Goal: Information Seeking & Learning: Learn about a topic

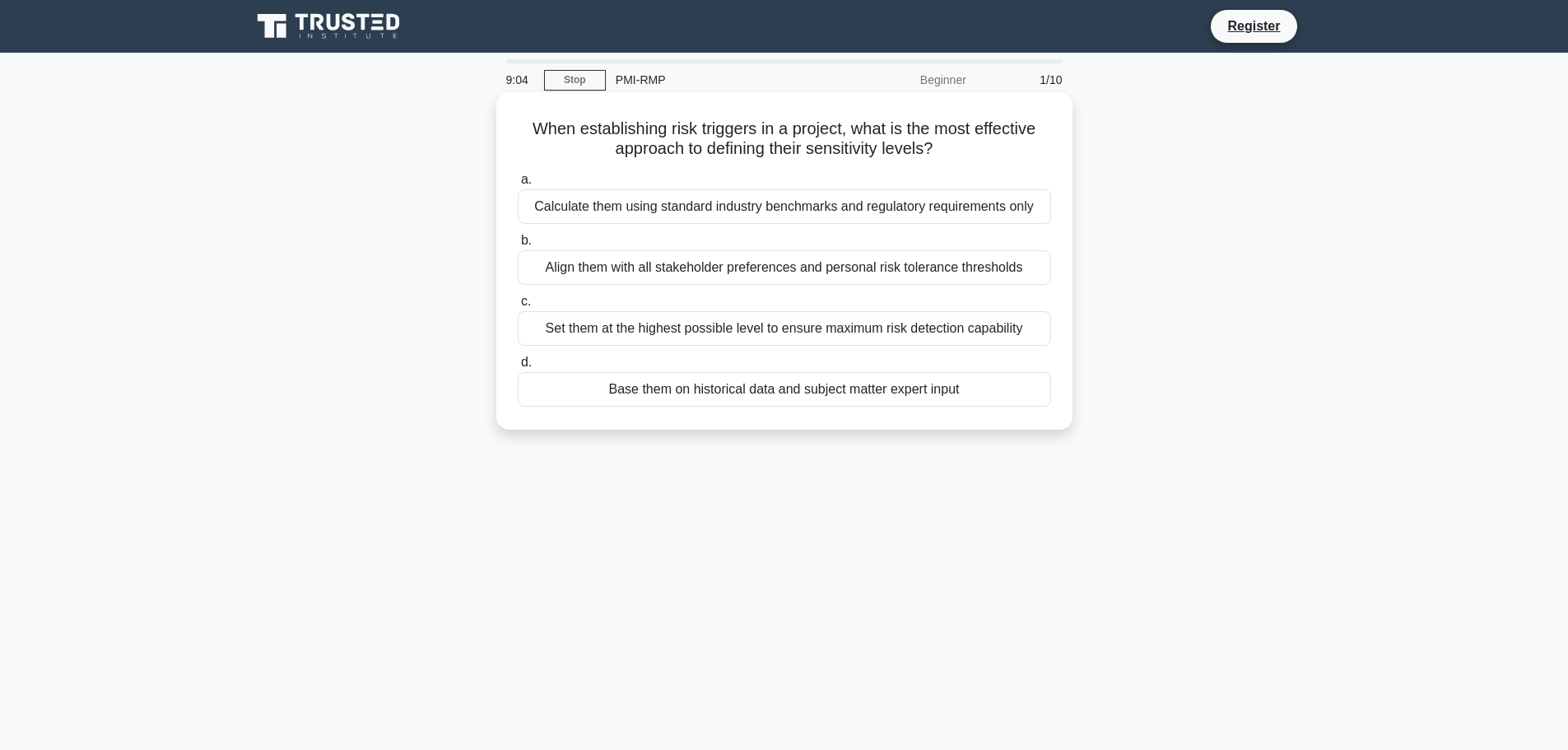
click at [891, 336] on div "Set them at the highest possible level to ensure maximum risk detection capabil…" at bounding box center [784, 329] width 534 height 34
click at [518, 307] on input "c. Set them at the highest possible level to ensure maximum risk detection capa…" at bounding box center [518, 301] width 0 height 10
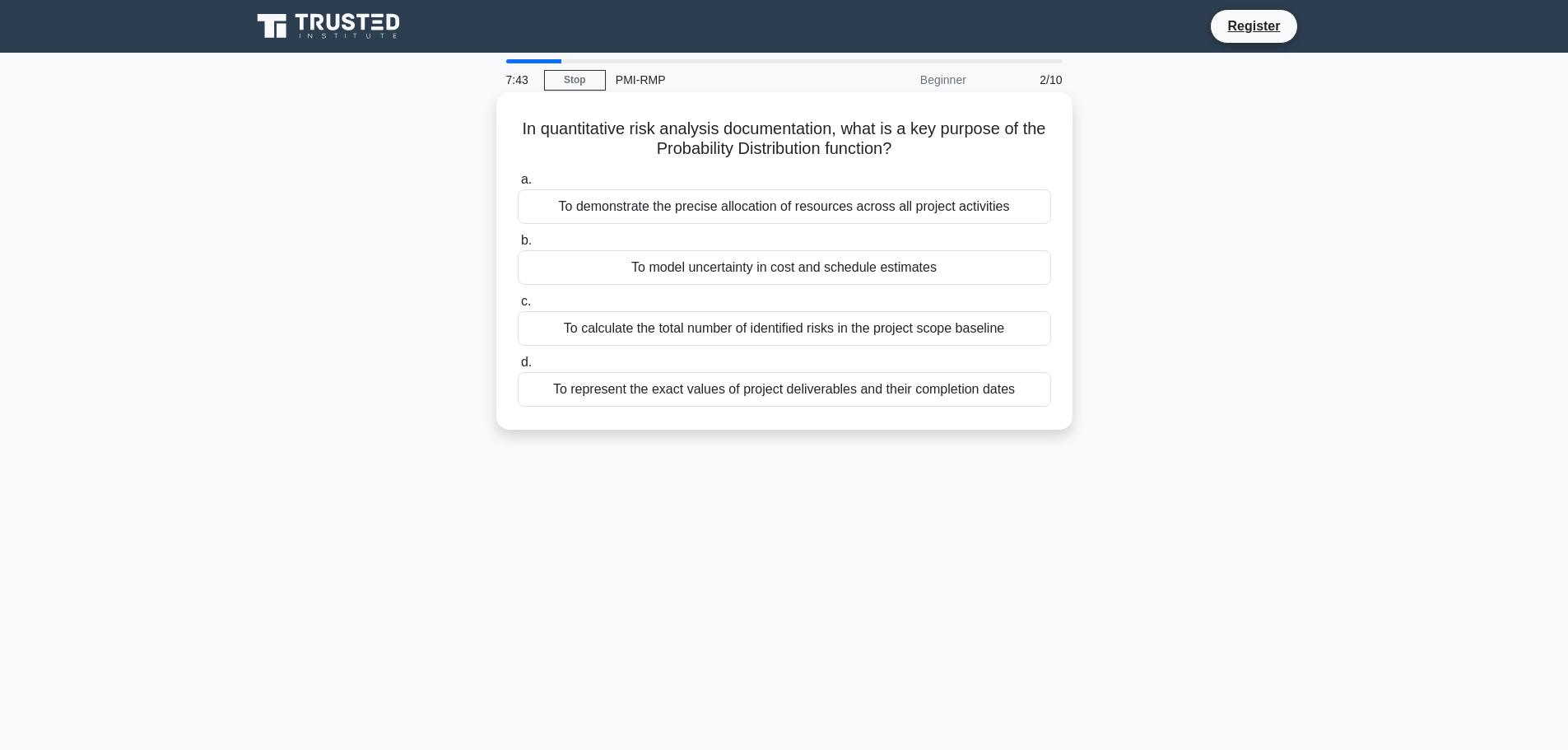
click at [793, 333] on div "To calculate the total number of identified risks in the project scope baseline" at bounding box center [784, 329] width 534 height 34
click at [518, 307] on input "c. To calculate the total number of identified risks in the project scope basel…" at bounding box center [518, 301] width 0 height 10
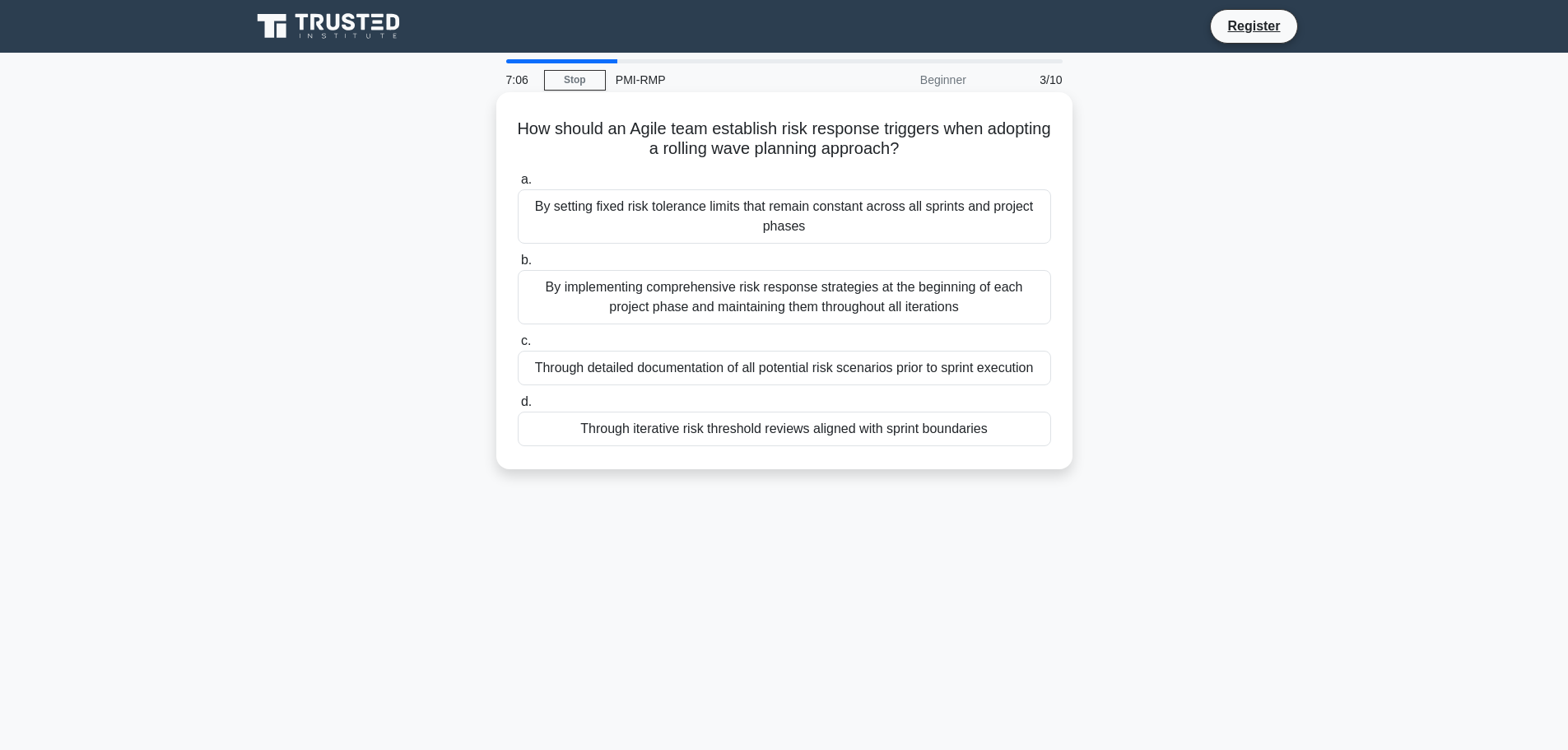
click at [796, 423] on div "Through iterative risk threshold reviews aligned with sprint boundaries" at bounding box center [784, 429] width 534 height 34
click at [518, 408] on input "d. Through iterative risk threshold reviews aligned with sprint boundaries" at bounding box center [518, 402] width 0 height 10
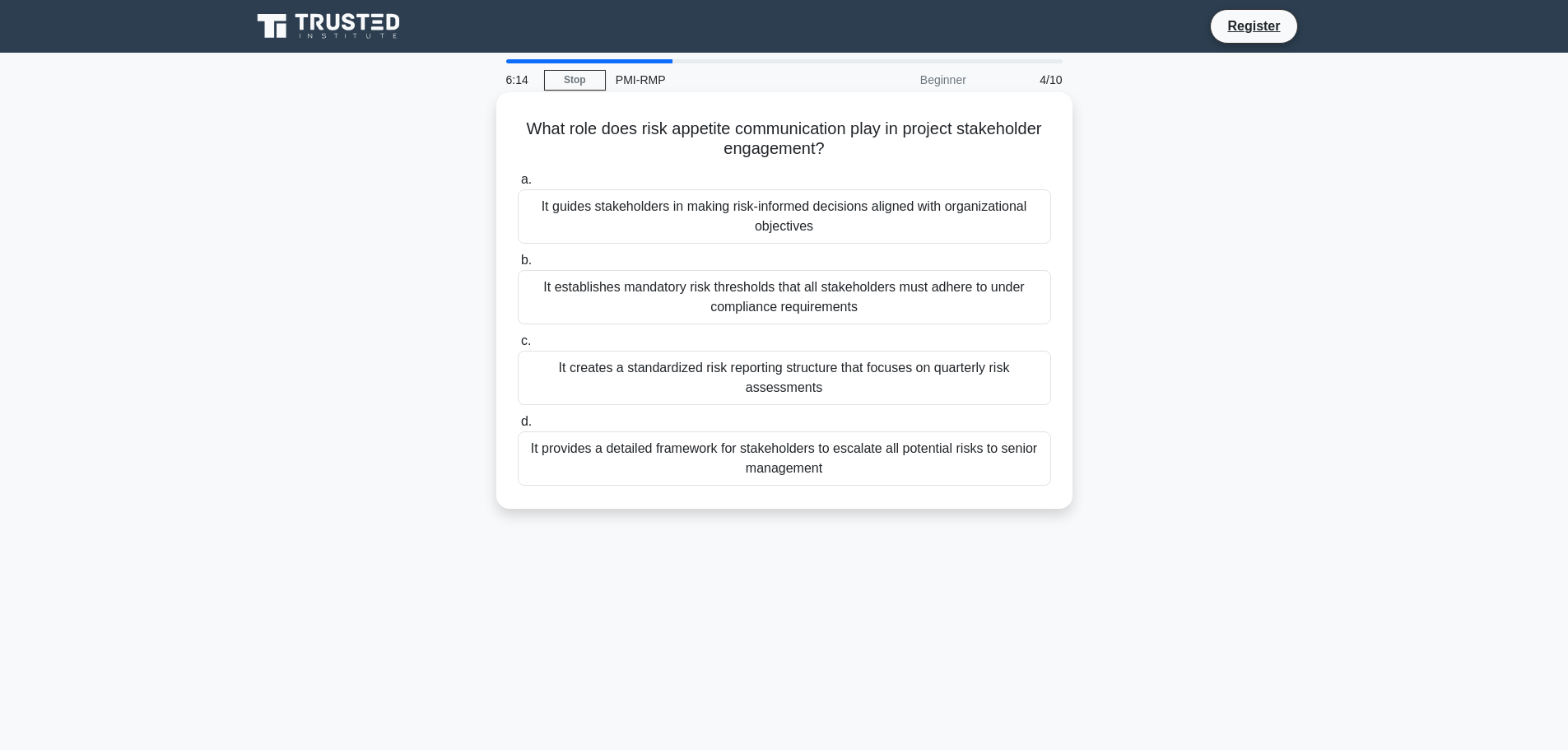
click at [896, 209] on div "It guides stakeholders in making risk-informed decisions aligned with organizat…" at bounding box center [784, 216] width 534 height 54
click at [518, 185] on input "a. It guides stakeholders in making risk-informed decisions aligned with organi…" at bounding box center [518, 179] width 0 height 10
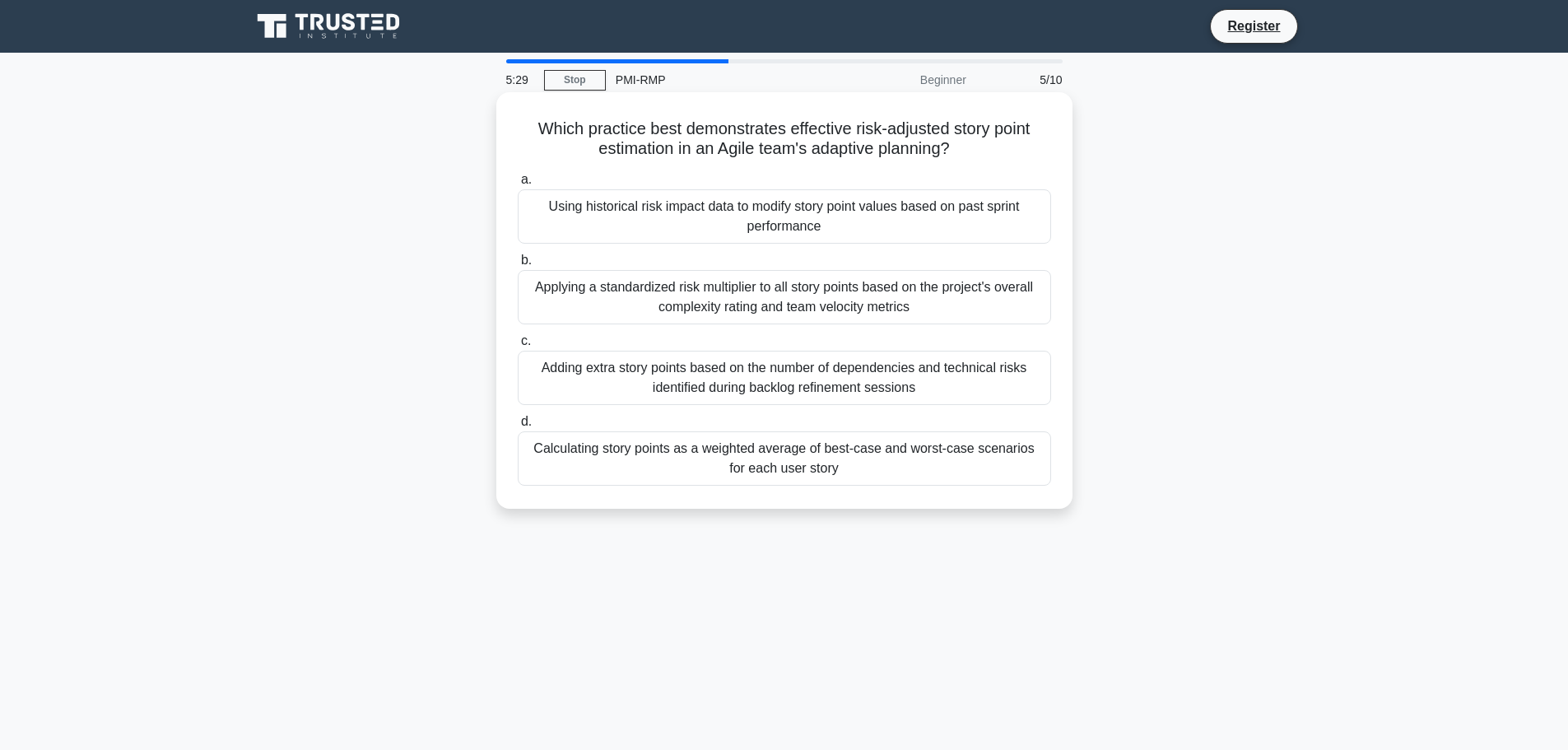
click at [656, 376] on div "Adding extra story points based on the number of dependencies and technical ris…" at bounding box center [784, 378] width 534 height 54
click at [518, 347] on input "c. Adding extra story points based on the number of dependencies and technical …" at bounding box center [518, 341] width 0 height 10
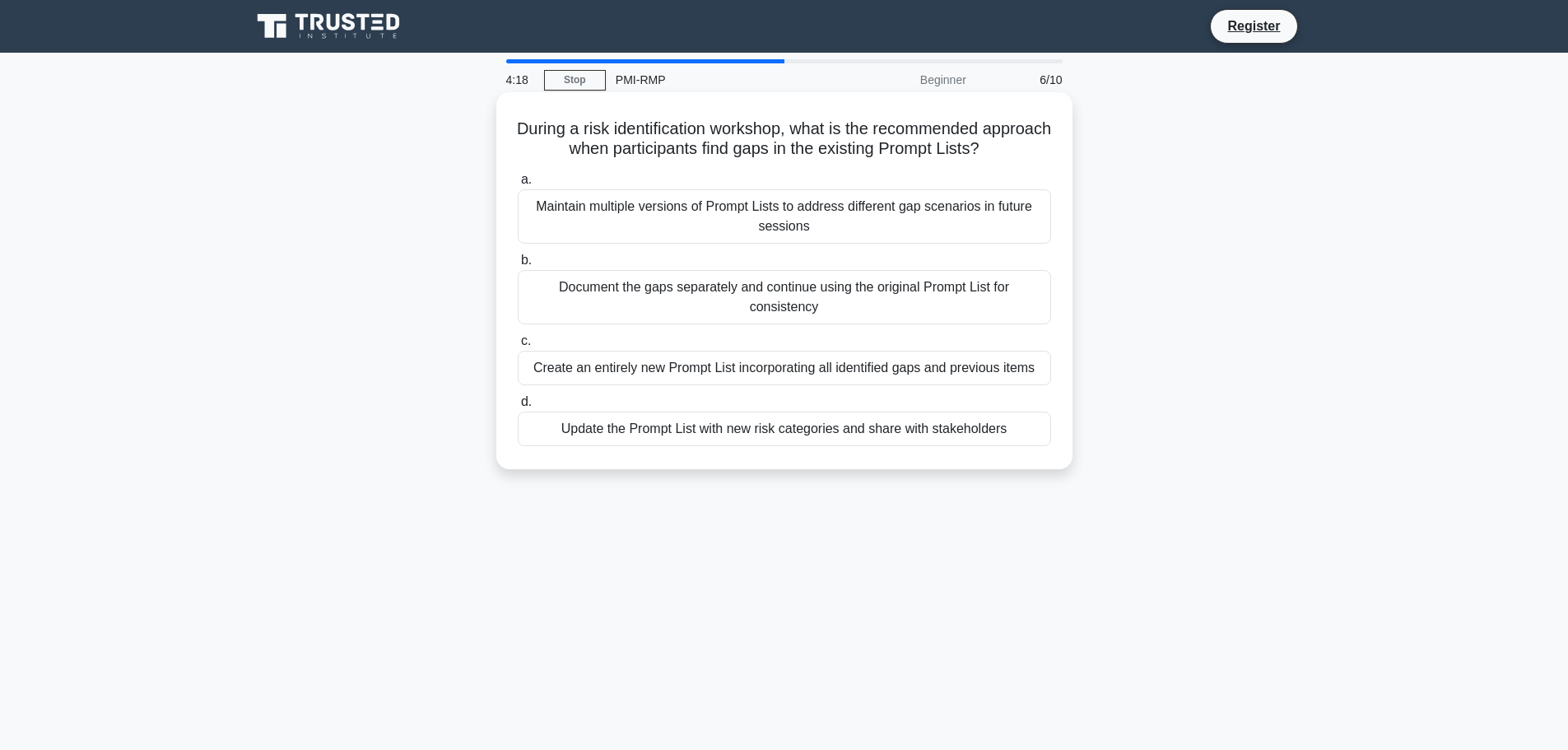
click at [803, 426] on div "Update the Prompt List with new risk categories and share with stakeholders" at bounding box center [784, 429] width 534 height 34
click at [518, 408] on input "d. Update the Prompt List with new risk categories and share with stakeholders" at bounding box center [518, 402] width 0 height 10
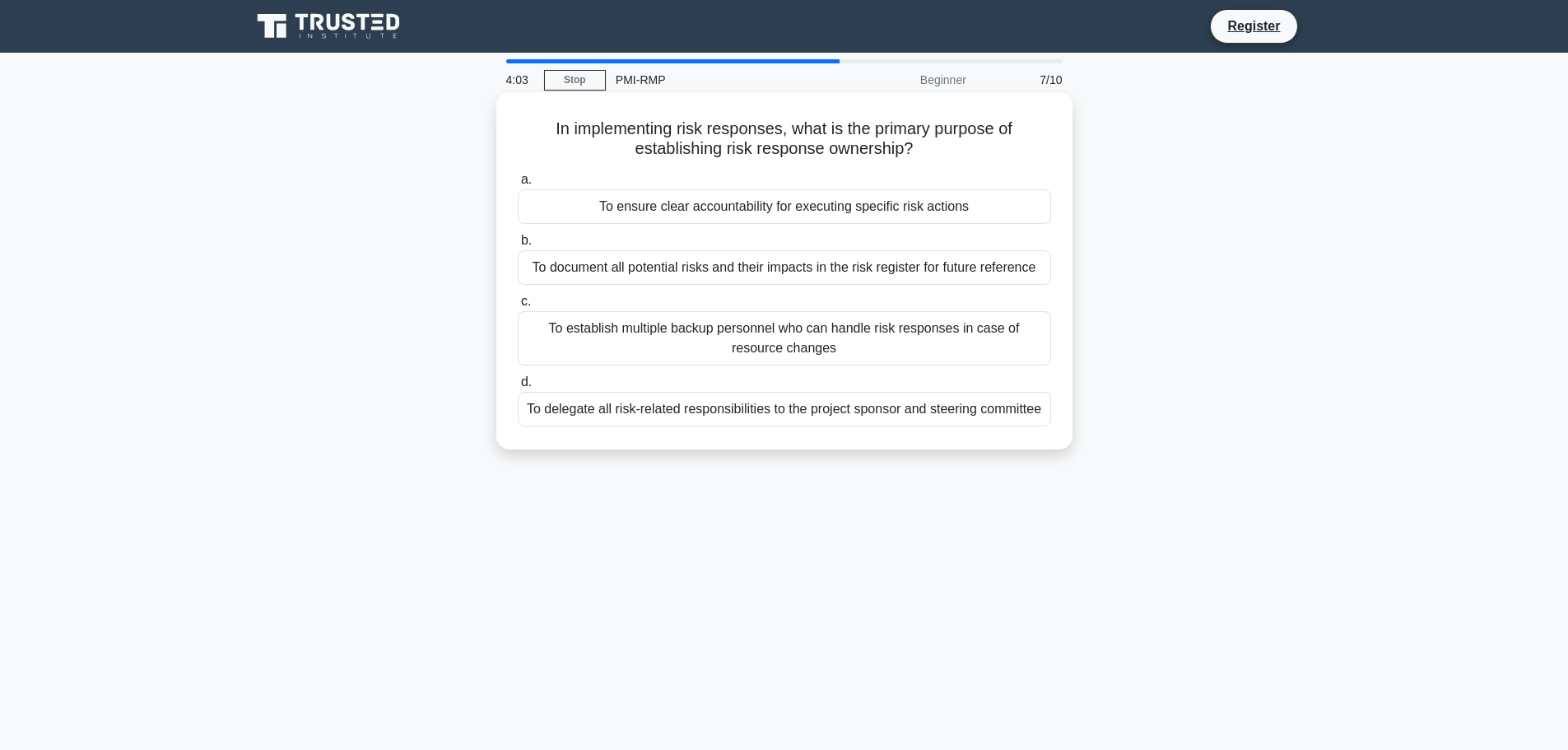
click at [721, 213] on div "To ensure clear accountability for executing specific risk actions" at bounding box center [784, 207] width 534 height 34
click at [518, 185] on input "a. To ensure clear accountability for executing specific risk actions" at bounding box center [518, 179] width 0 height 10
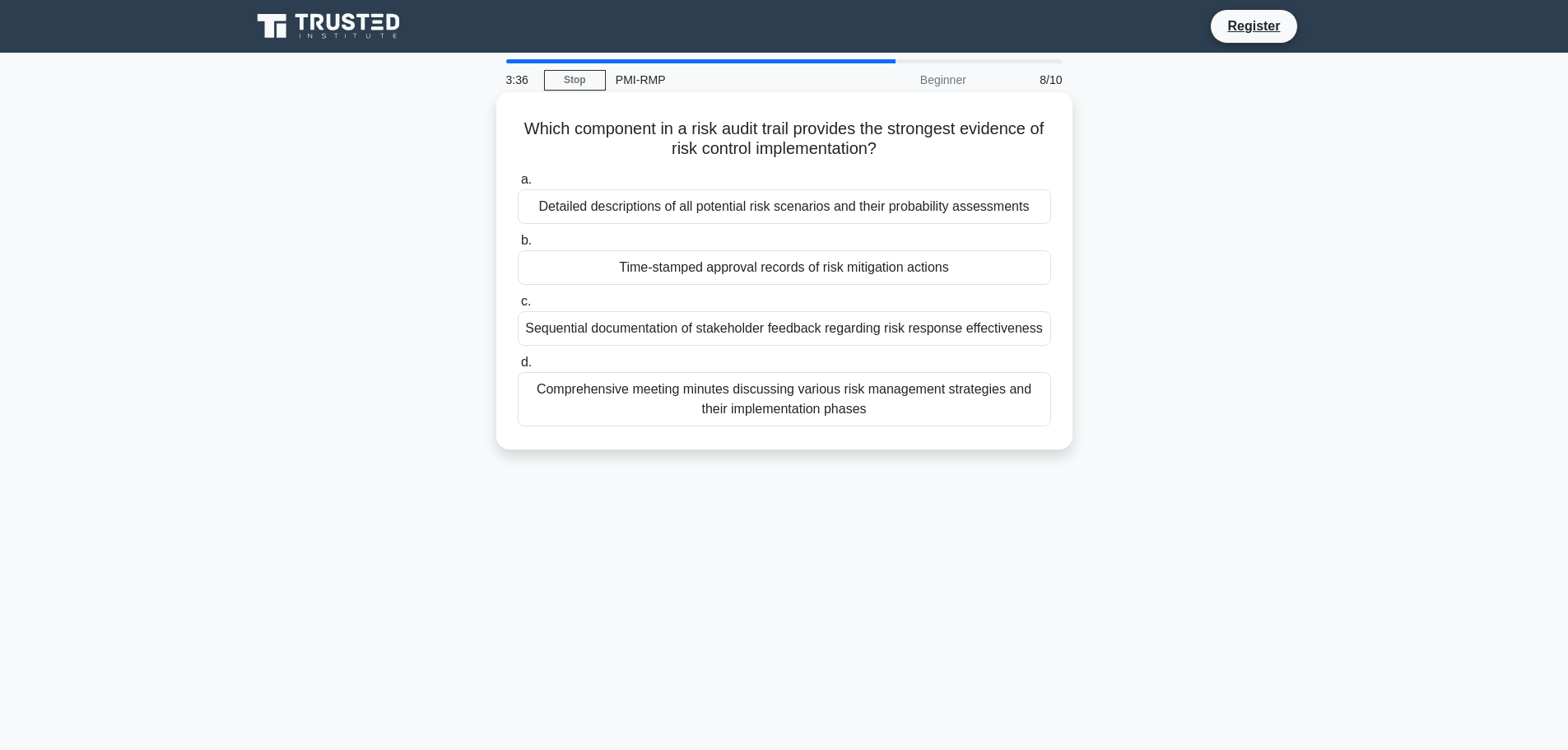
click at [765, 279] on div "Time-stamped approval records of risk mitigation actions" at bounding box center [784, 268] width 534 height 34
click at [518, 246] on input "b. Time-stamped approval records of risk mitigation actions" at bounding box center [518, 240] width 0 height 10
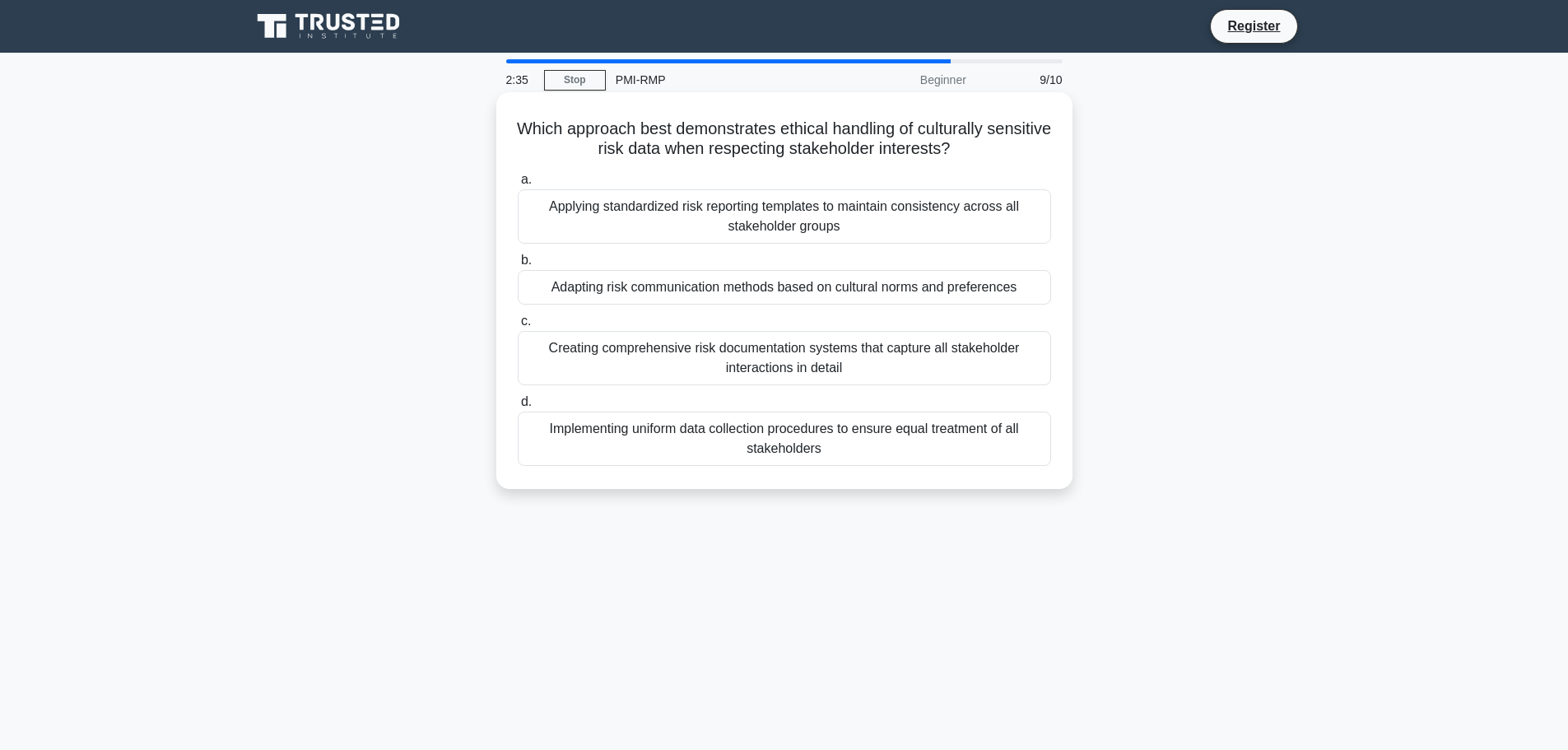
click at [672, 448] on div "Implementing uniform data collection procedures to ensure equal treatment of al…" at bounding box center [784, 439] width 534 height 54
click at [518, 408] on input "d. Implementing uniform data collection procedures to ensure equal treatment of…" at bounding box center [518, 402] width 0 height 10
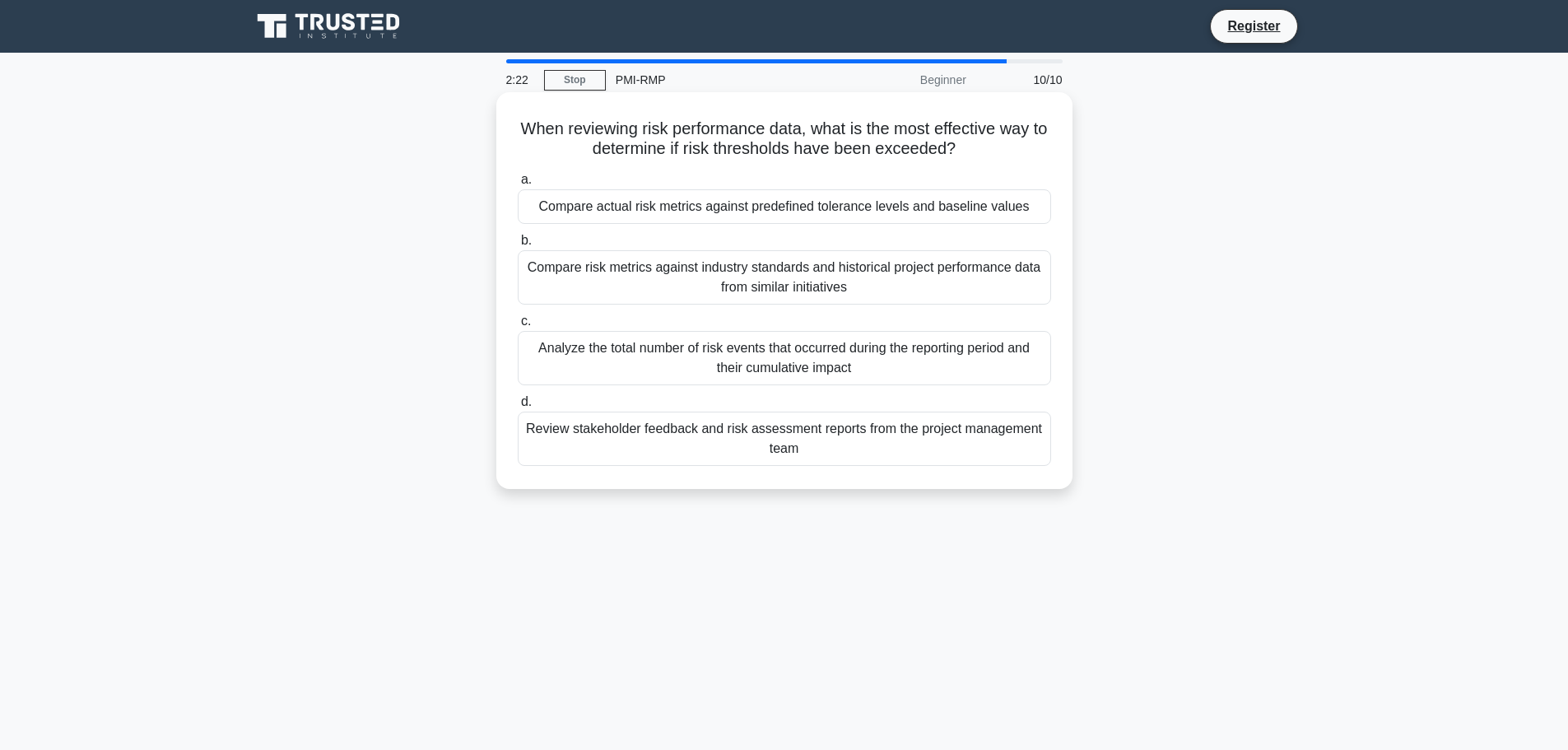
click at [910, 213] on div "Compare actual risk metrics against predefined tolerance levels and baseline va…" at bounding box center [784, 207] width 534 height 34
click at [518, 185] on input "a. Compare actual risk metrics against predefined tolerance levels and baseline…" at bounding box center [518, 179] width 0 height 10
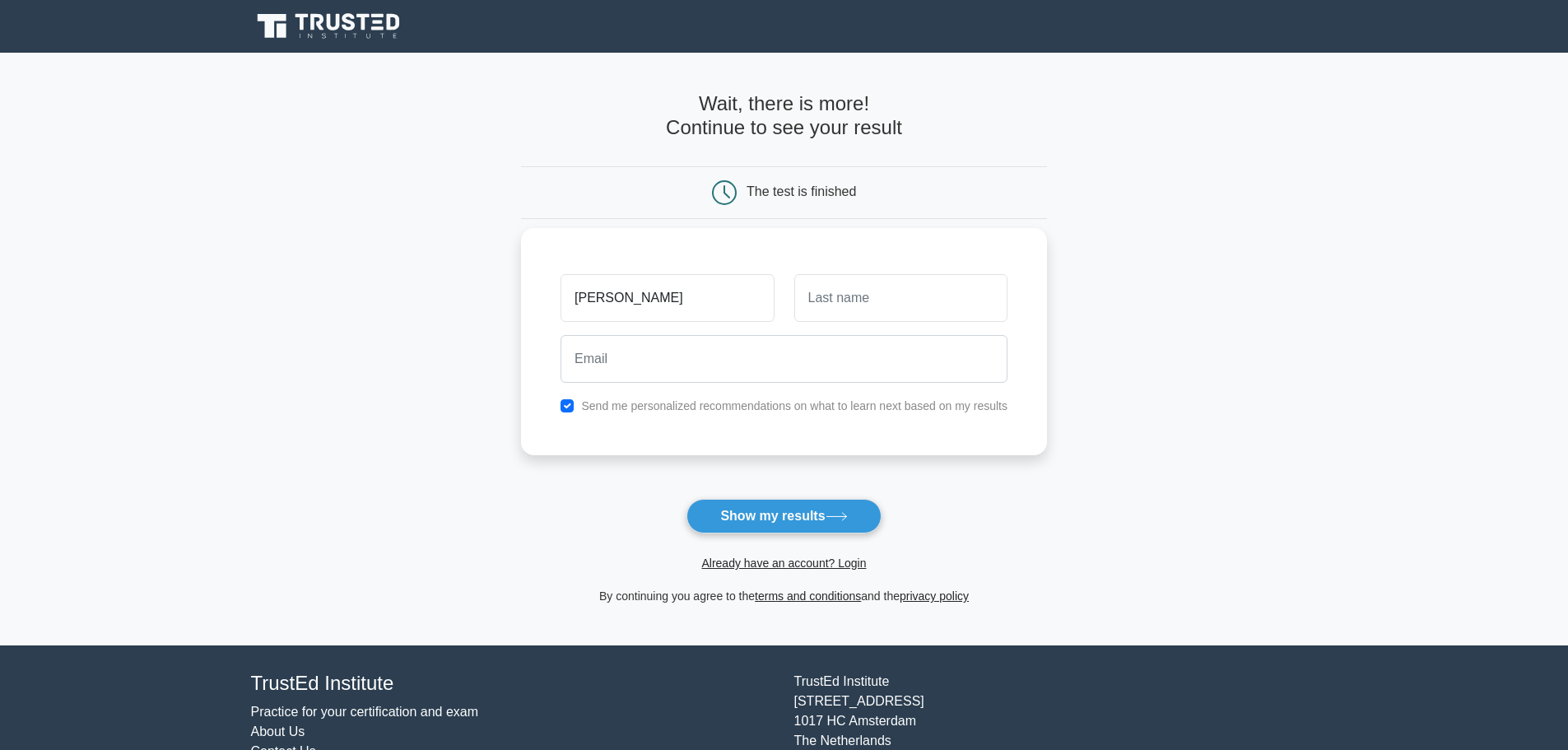
type input "[PERSON_NAME]"
click at [894, 321] on input "text" at bounding box center [901, 298] width 213 height 48
type input "Ibrahim-Audu"
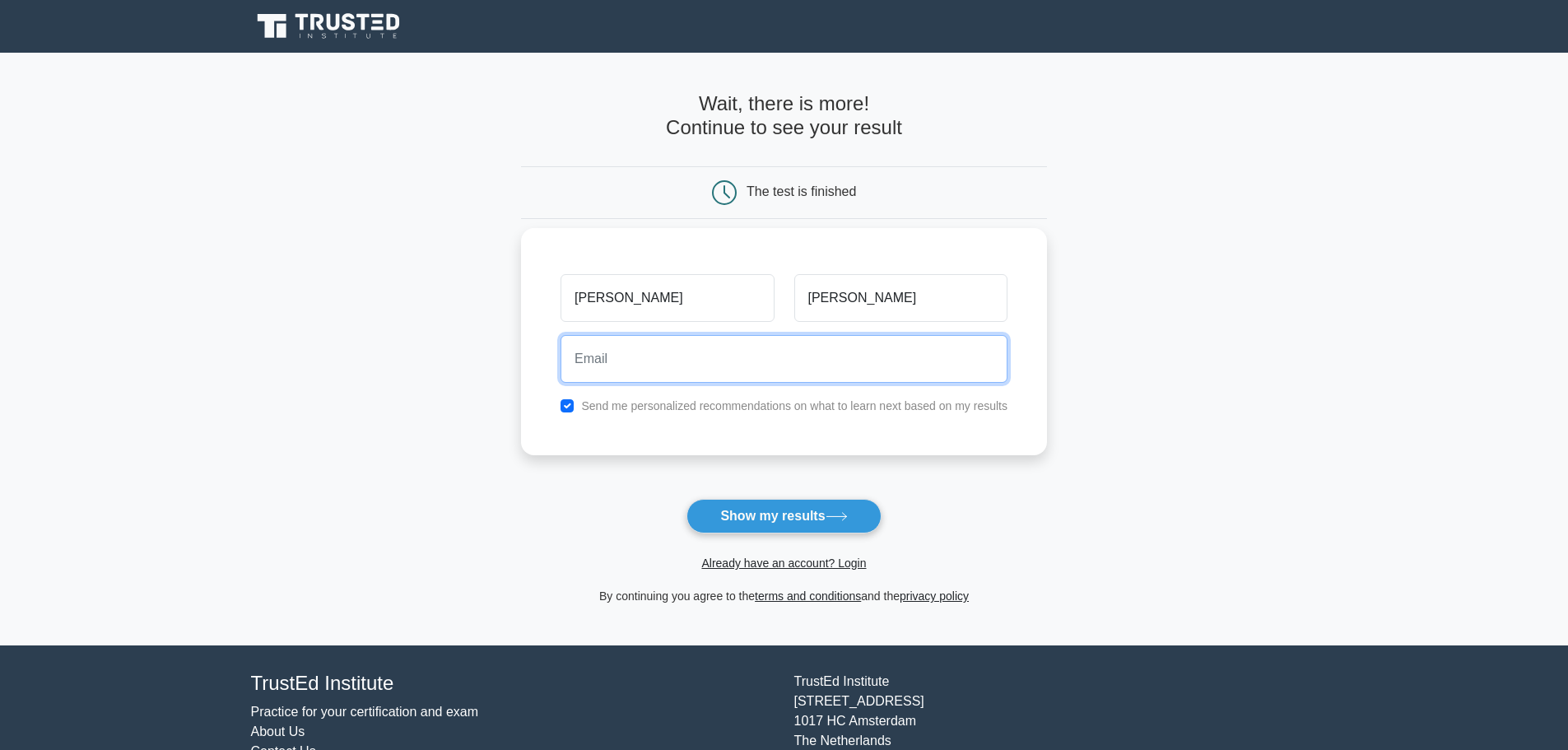
click at [874, 343] on input "email" at bounding box center [784, 359] width 447 height 48
type input "baymub@gmail.com"
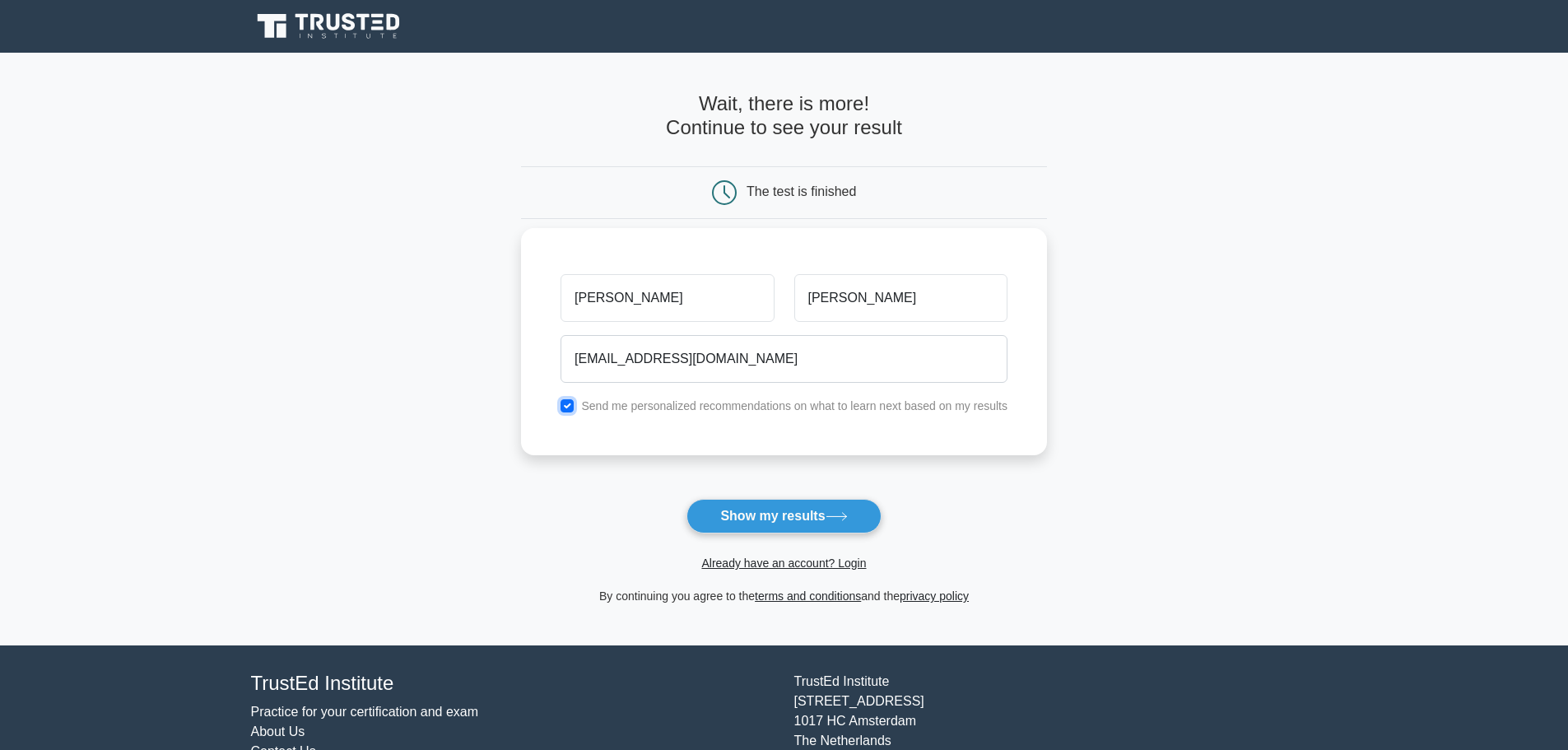
click at [571, 408] on input "checkbox" at bounding box center [566, 405] width 13 height 13
checkbox input "false"
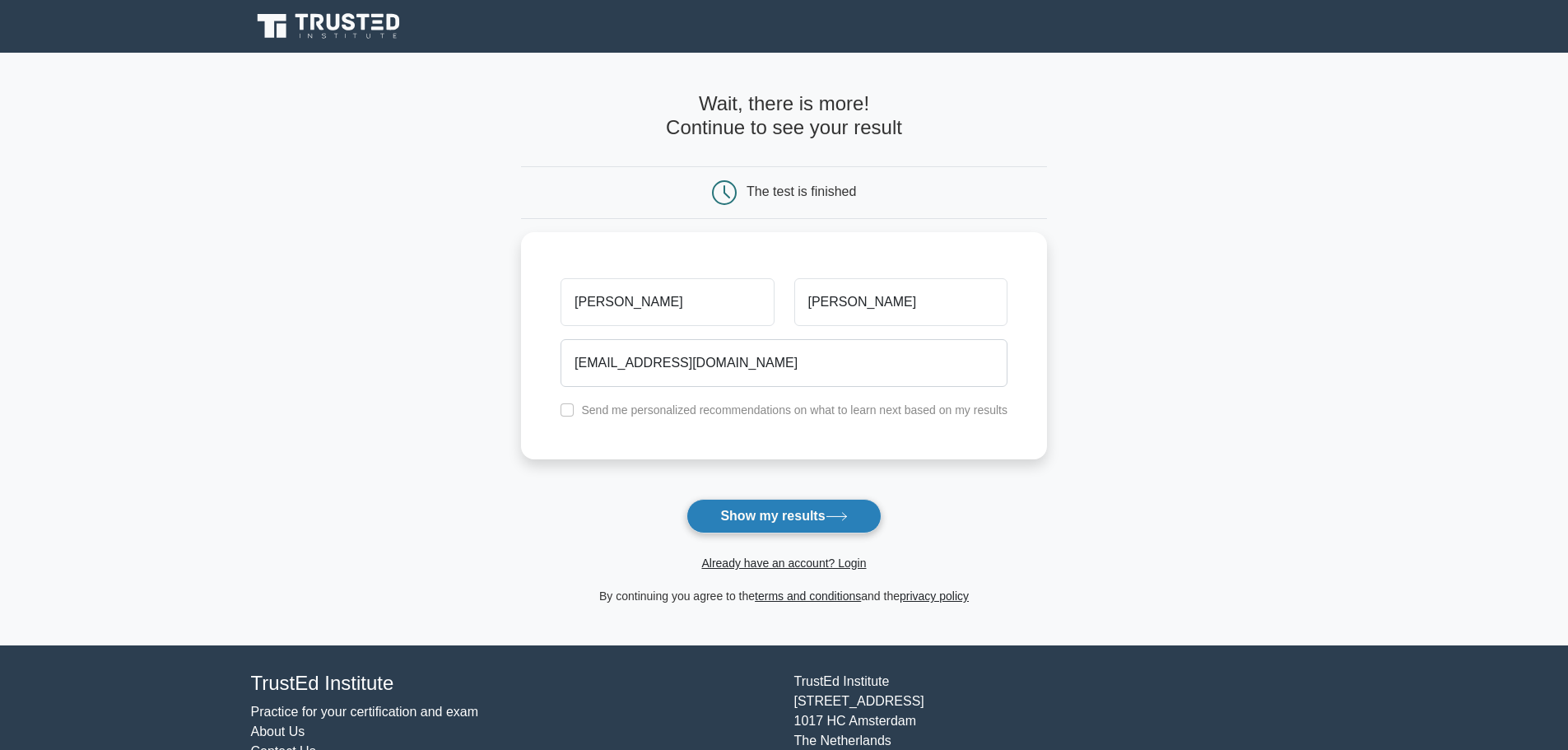
click at [709, 512] on button "Show my results" at bounding box center [784, 516] width 194 height 34
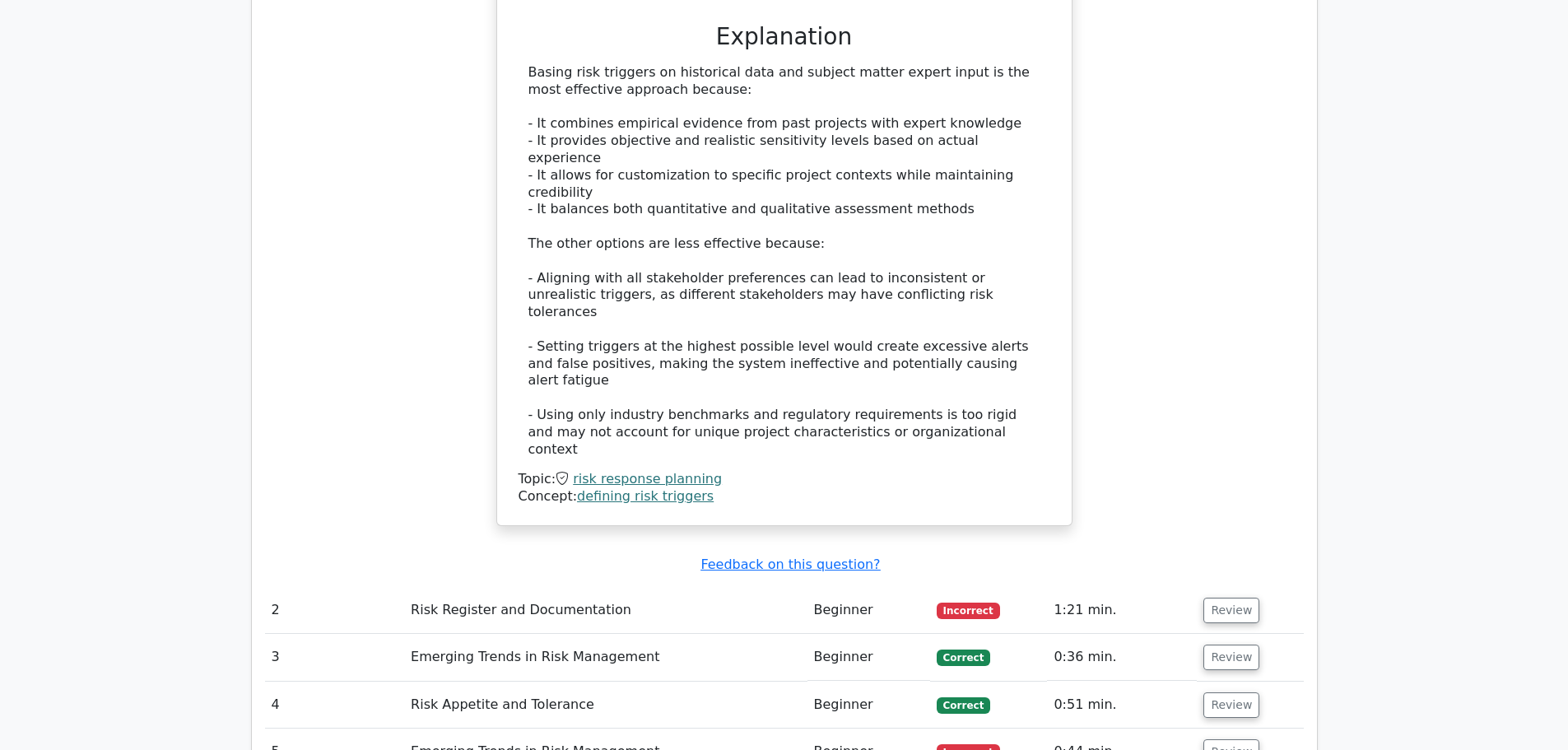
scroll to position [1899, 0]
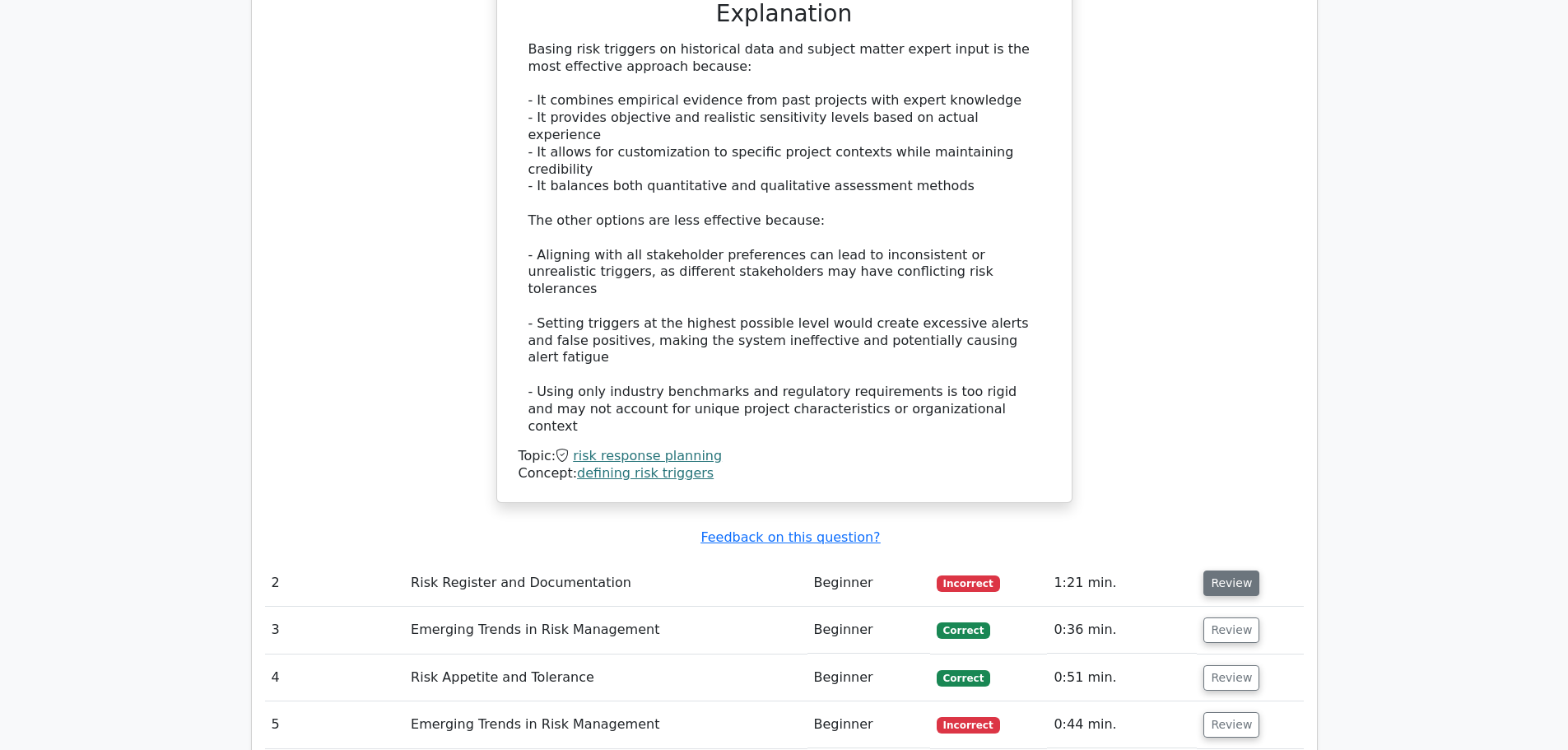
click at [1216, 571] on button "Review" at bounding box center [1231, 584] width 56 height 26
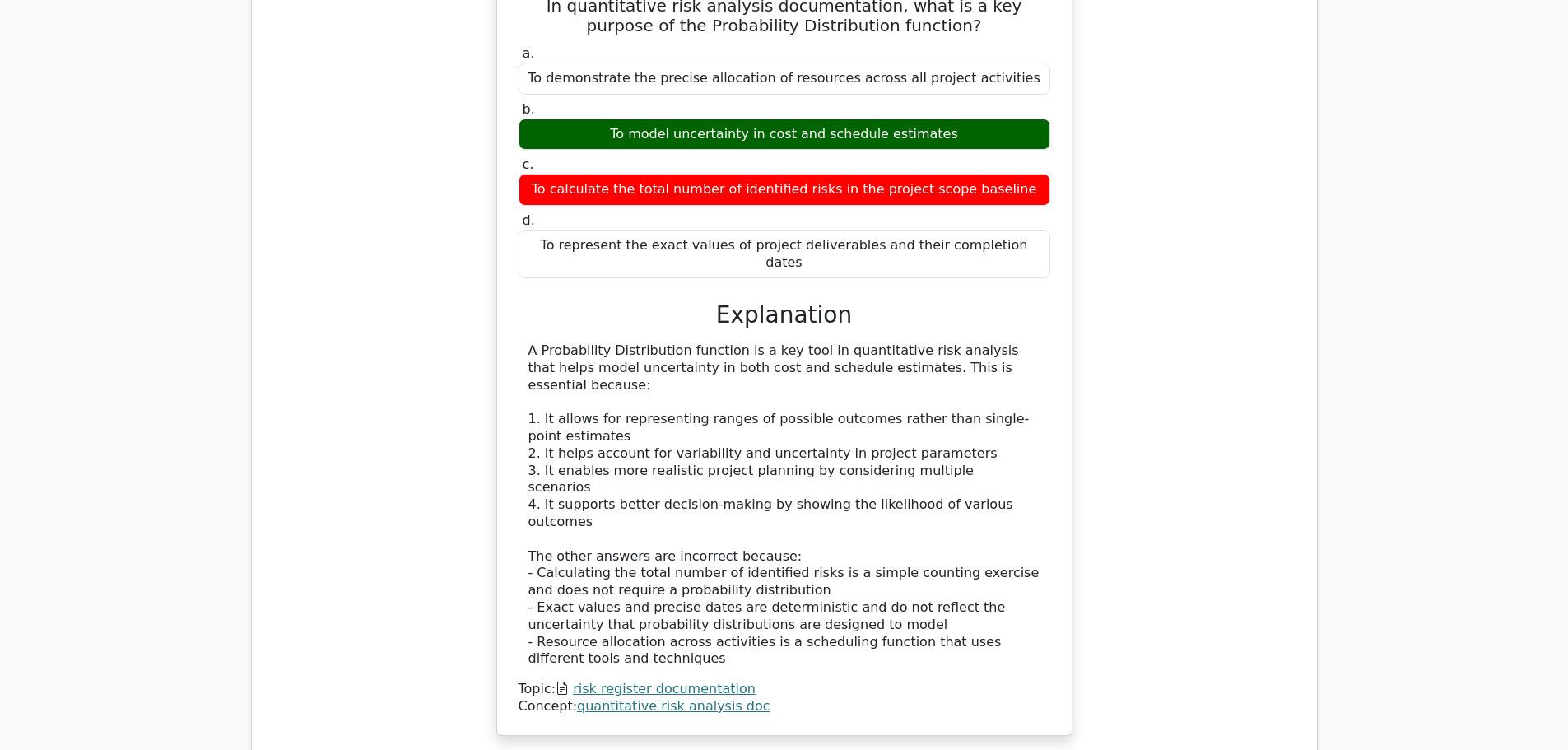
scroll to position [2560, 0]
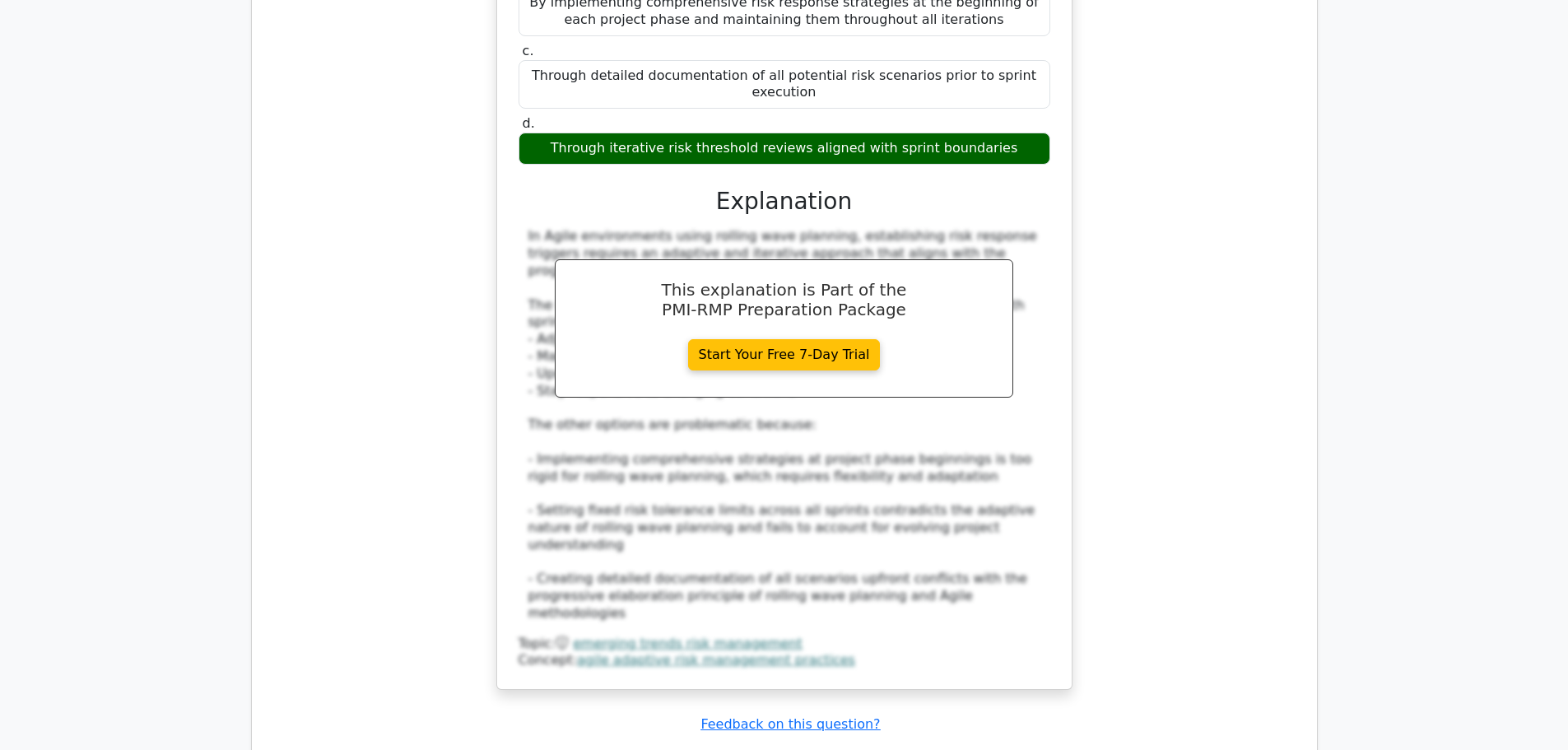
scroll to position [3557, 0]
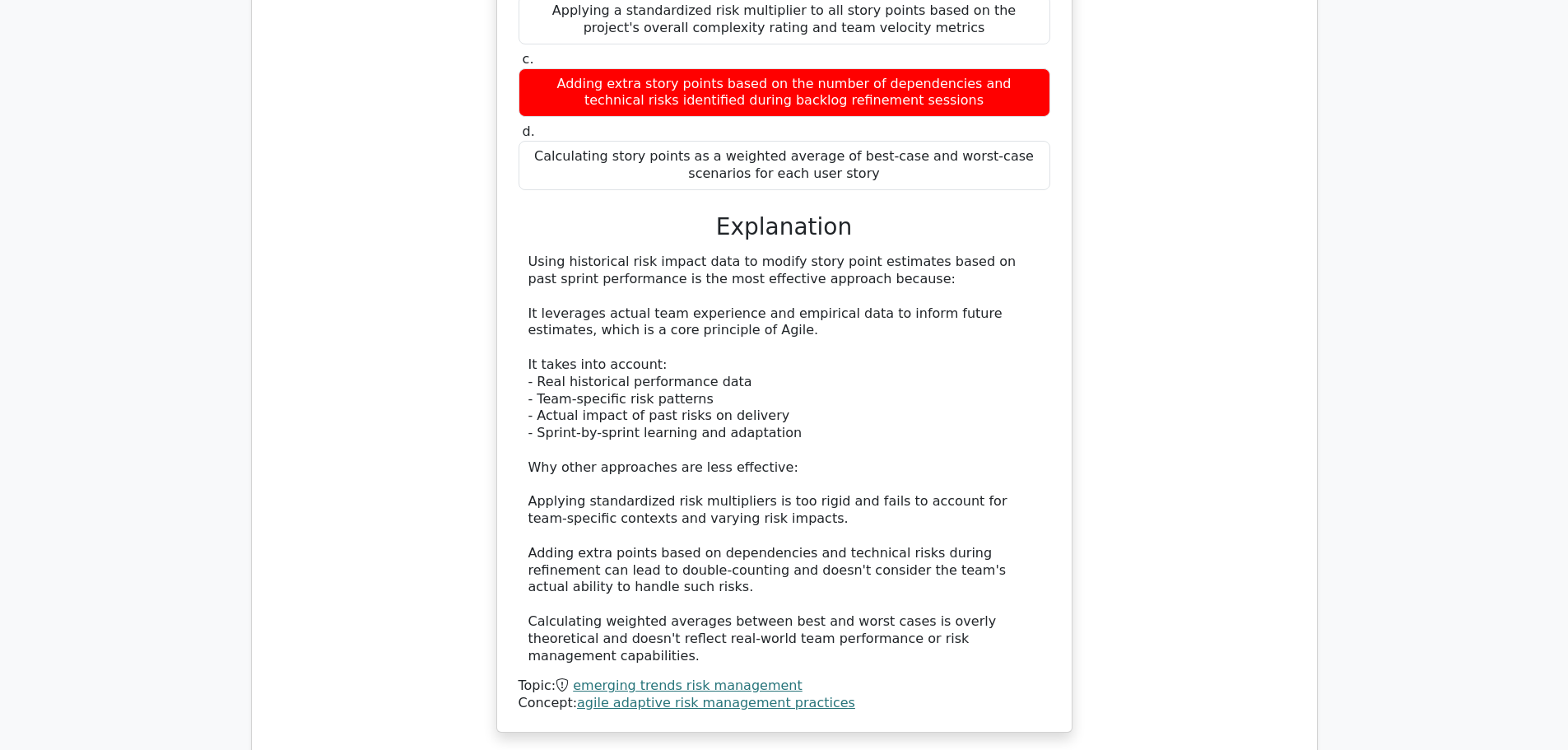
scroll to position [4595, 0]
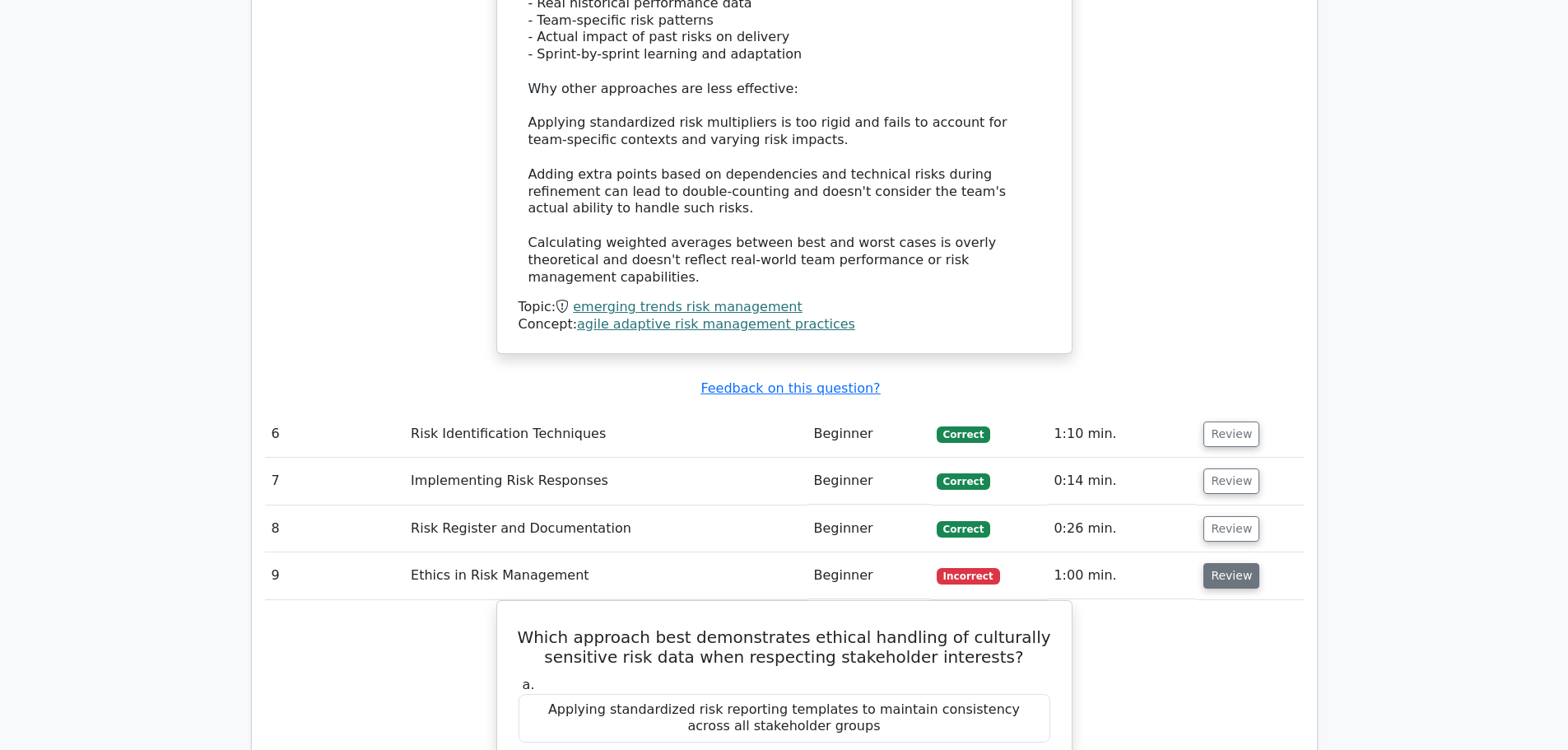
scroll to position [4945, 0]
click at [1223, 424] on button "Review" at bounding box center [1231, 437] width 56 height 26
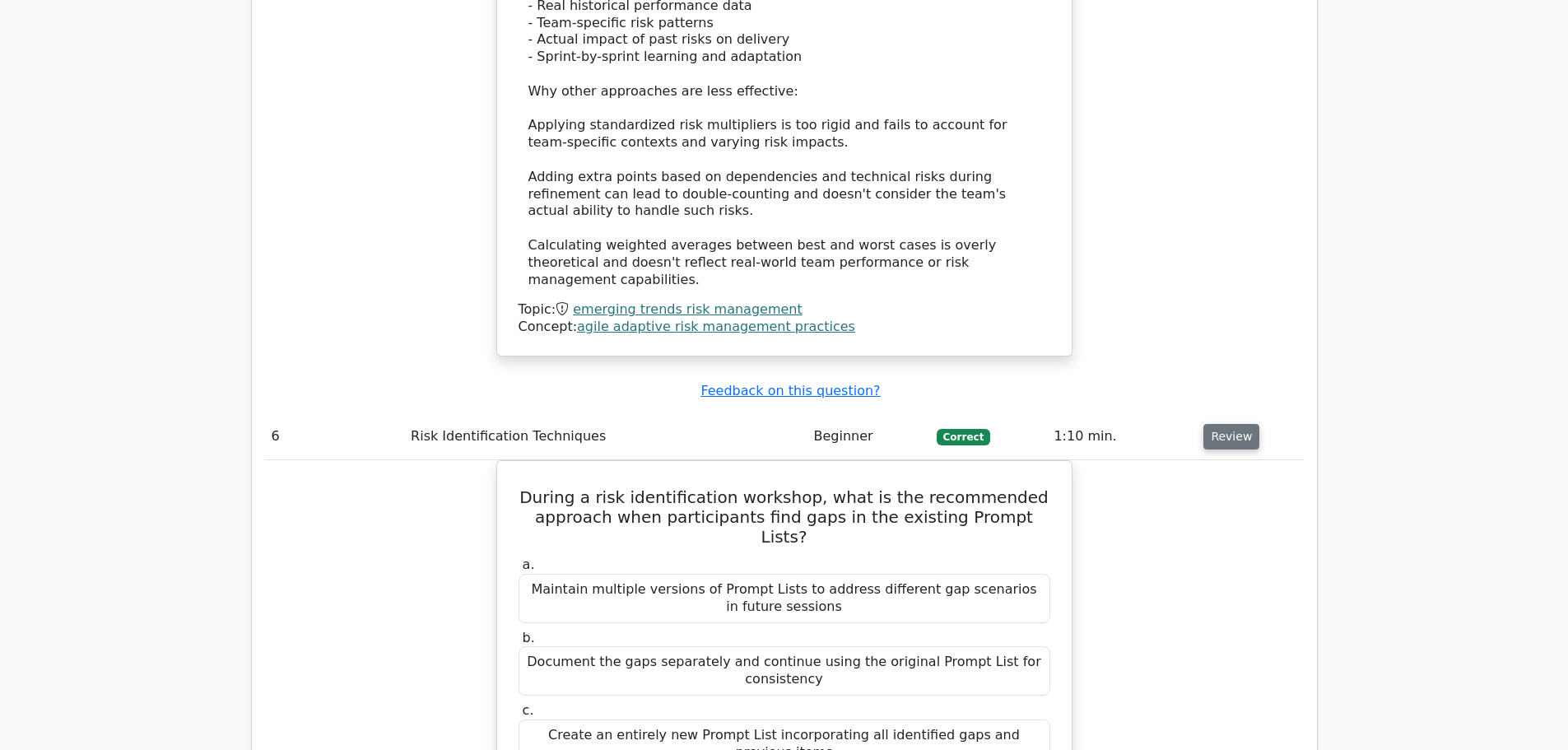
click at [1239, 424] on button "Review" at bounding box center [1231, 437] width 56 height 26
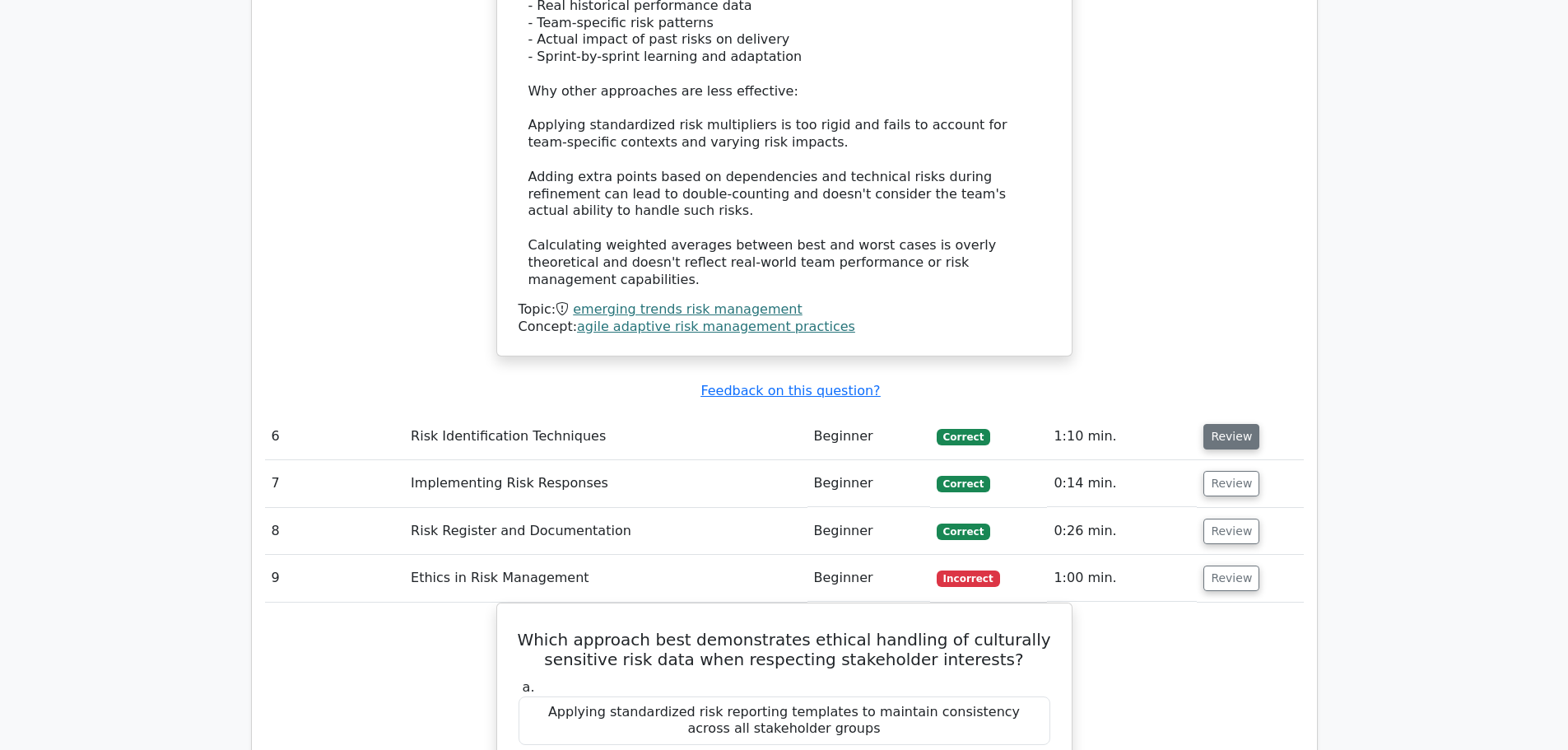
click at [1239, 424] on button "Review" at bounding box center [1231, 437] width 56 height 26
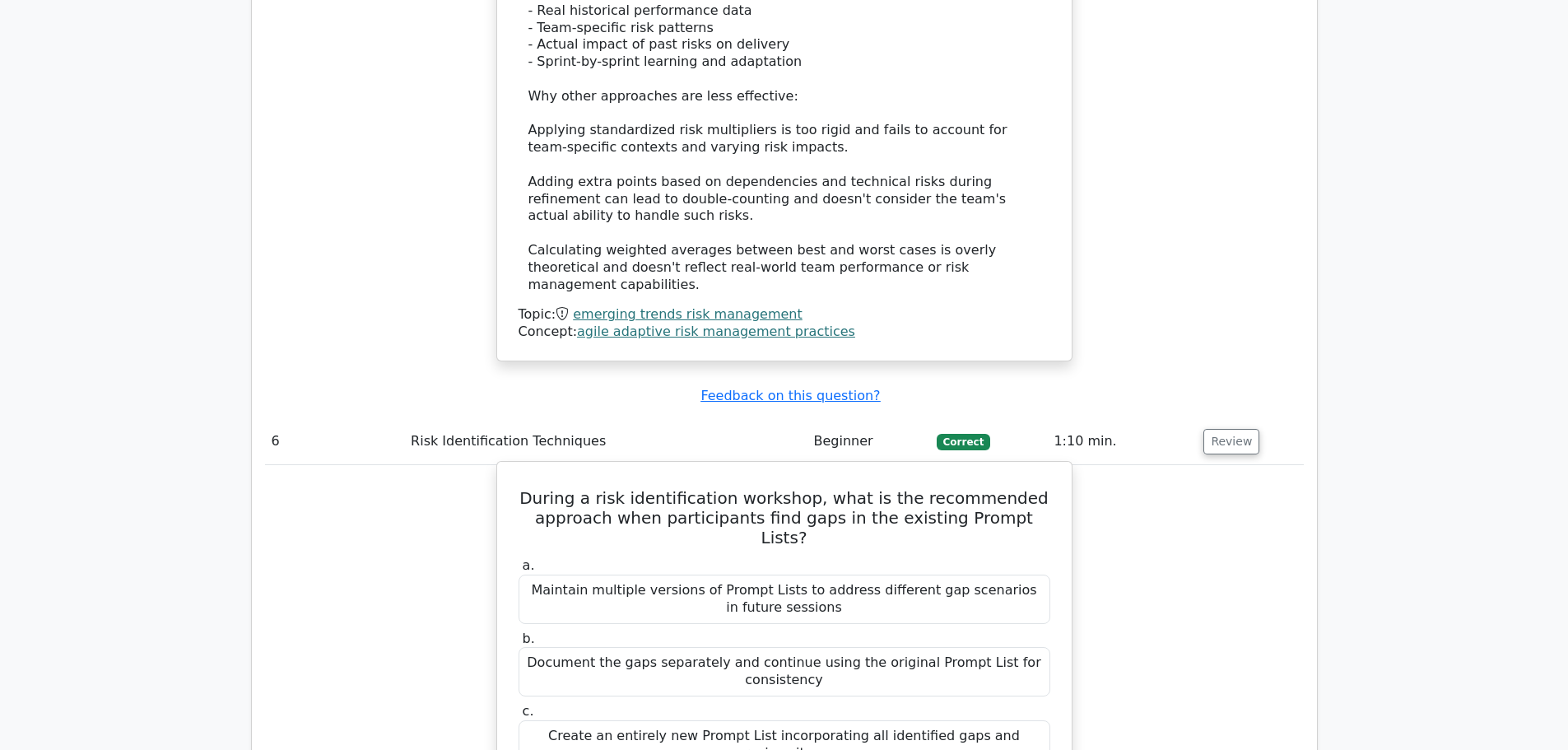
scroll to position [4933, 0]
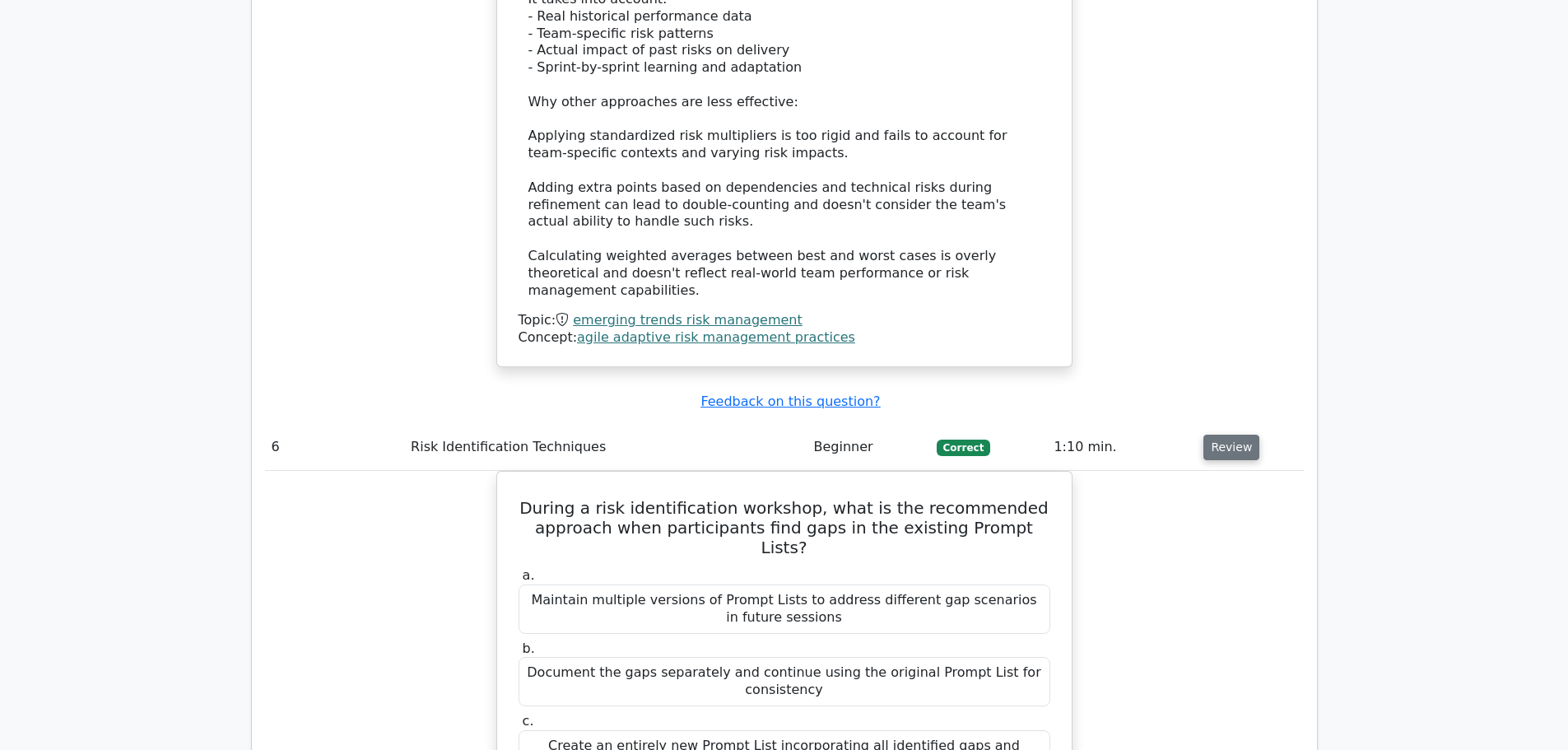
click at [1228, 434] on button "Review" at bounding box center [1231, 447] width 56 height 26
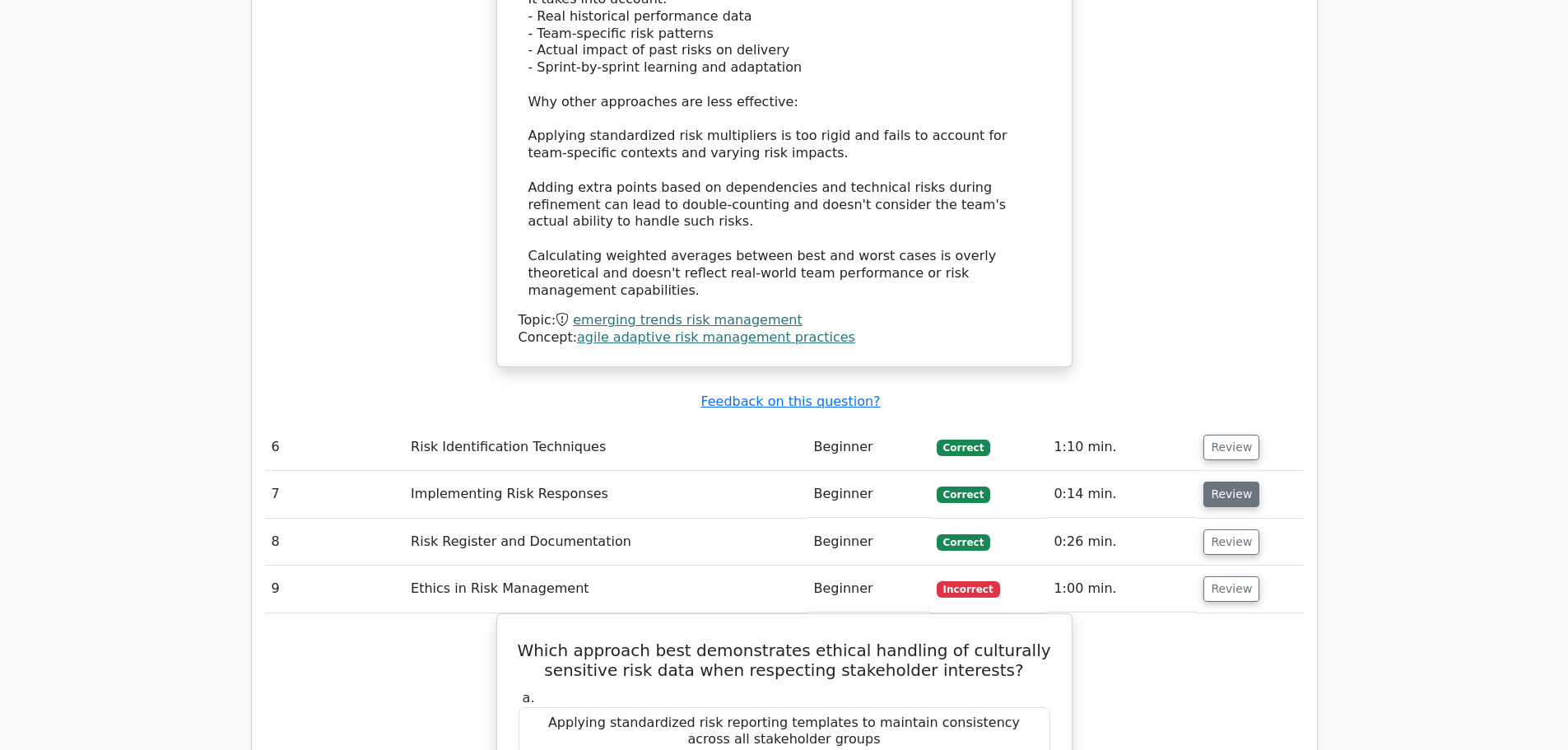
click at [1214, 481] on button "Review" at bounding box center [1231, 494] width 56 height 26
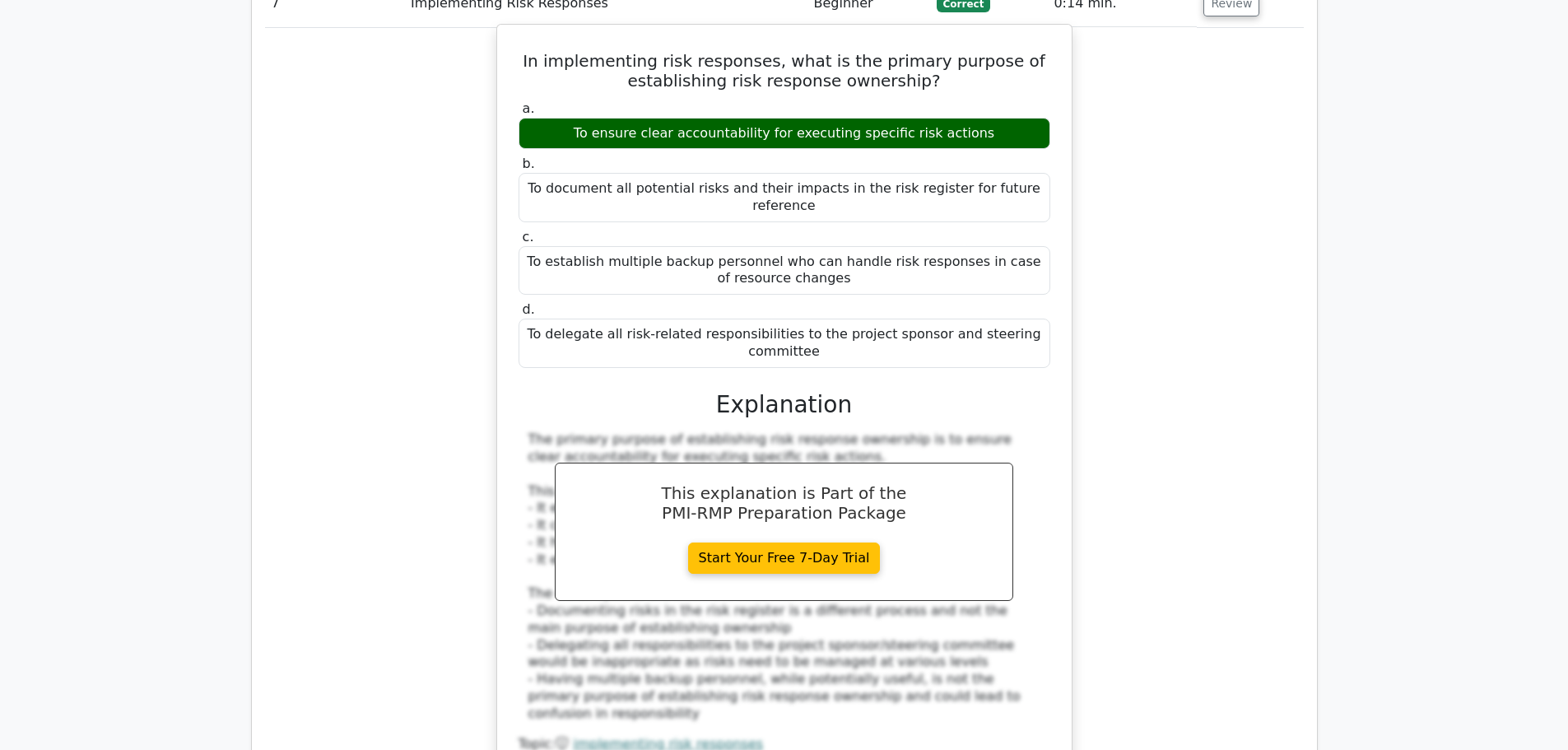
scroll to position [5425, 0]
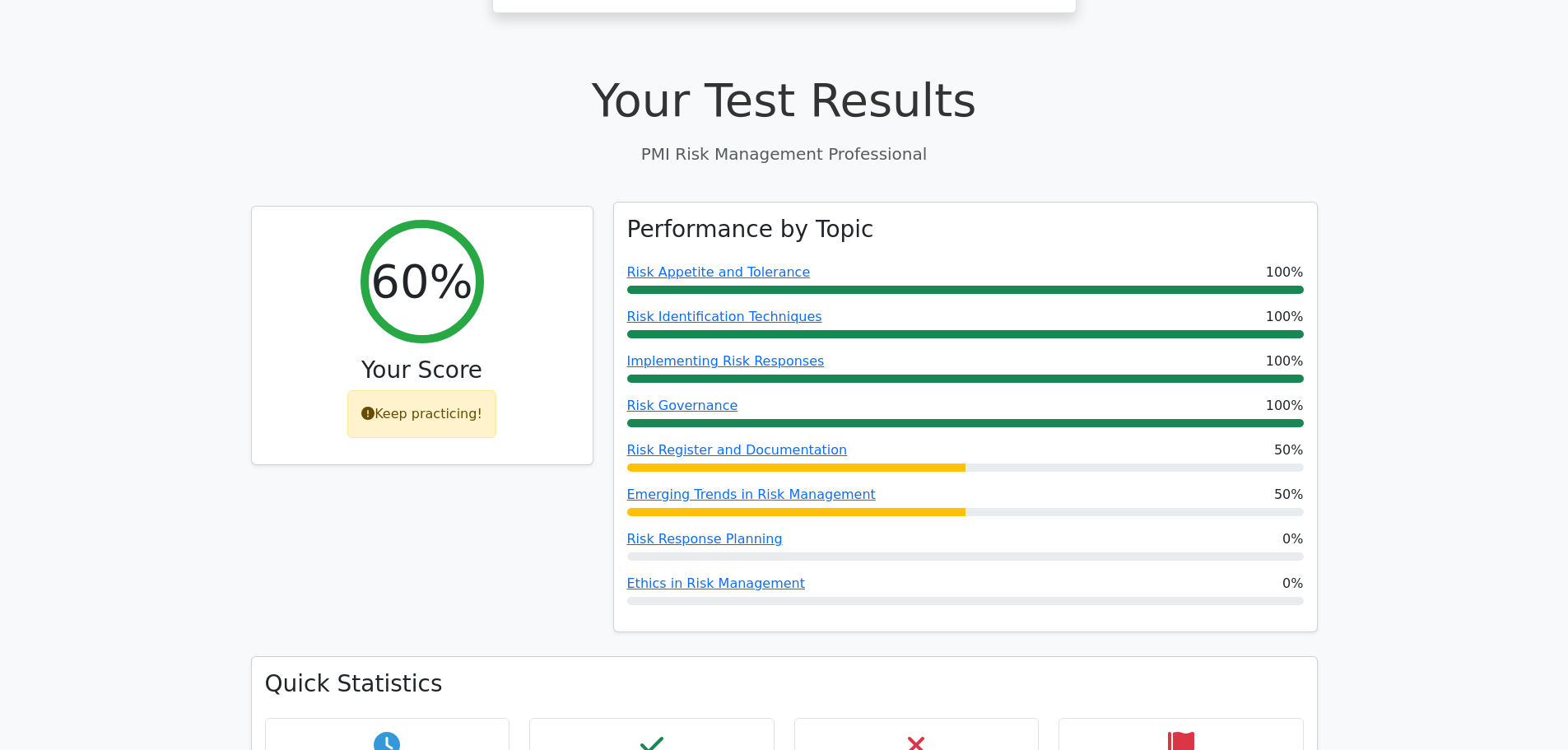
scroll to position [499, 0]
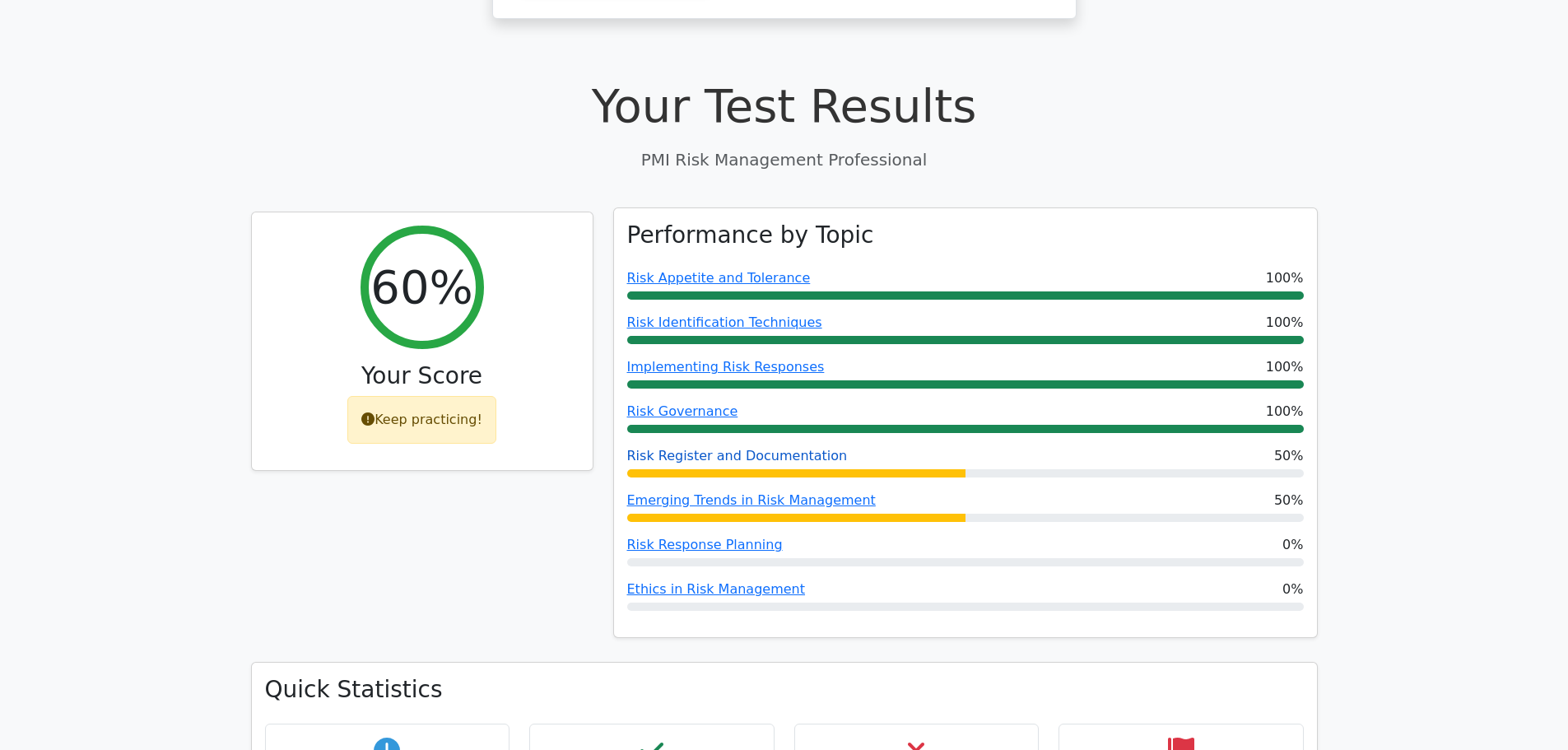
click at [696, 448] on link "Risk Register and Documentation" at bounding box center [737, 456] width 221 height 15
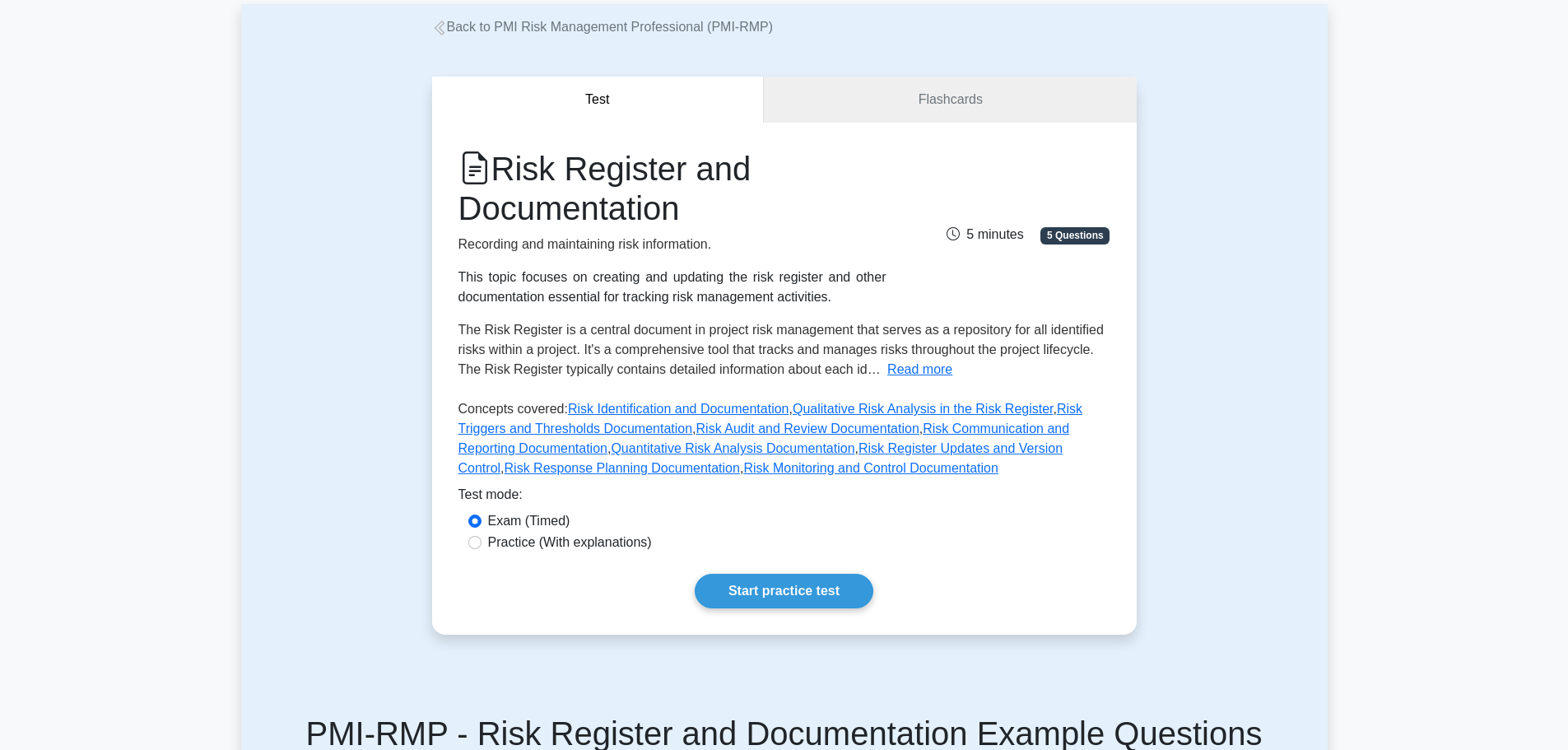
scroll to position [90, 0]
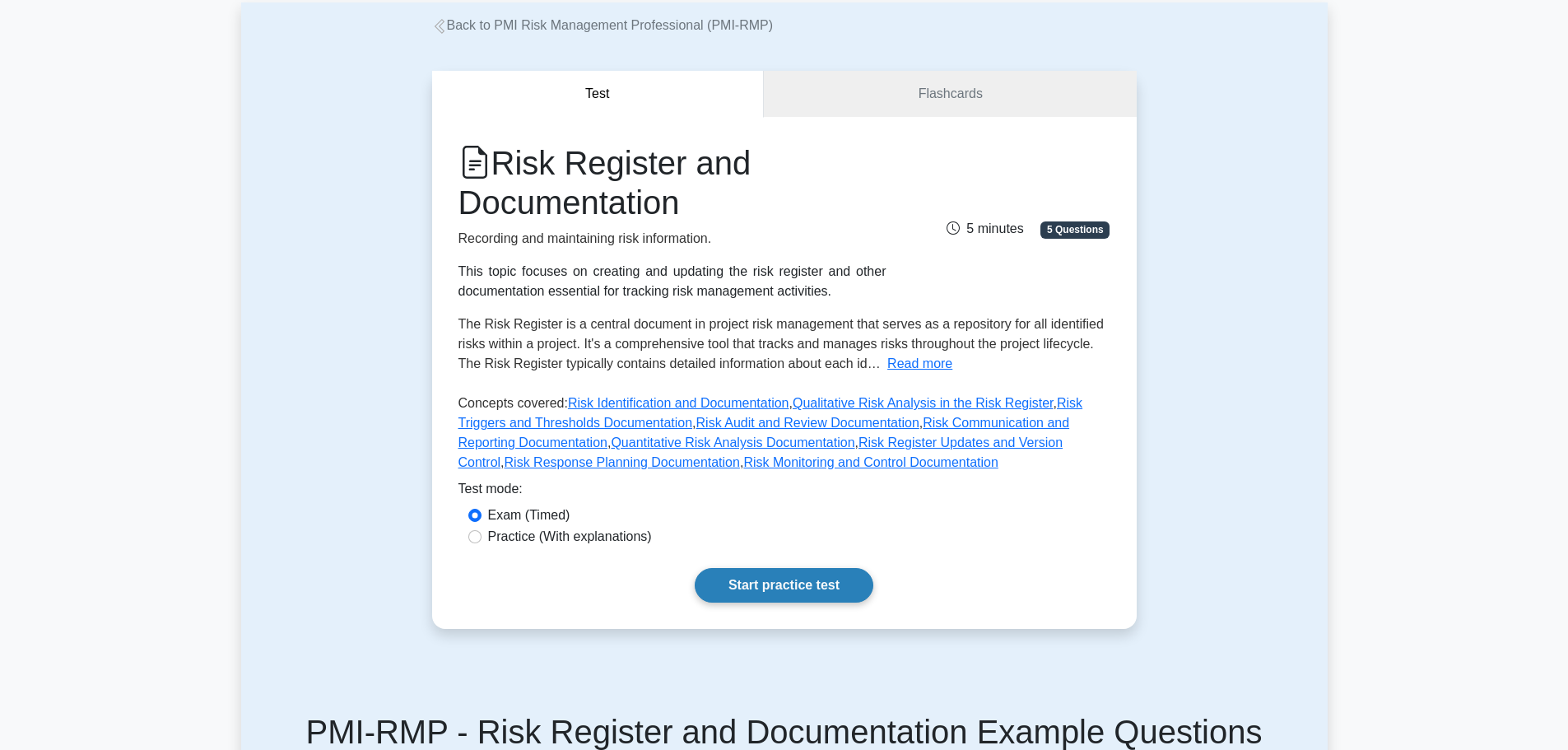
click at [823, 584] on link "Start practice test" at bounding box center [784, 585] width 179 height 34
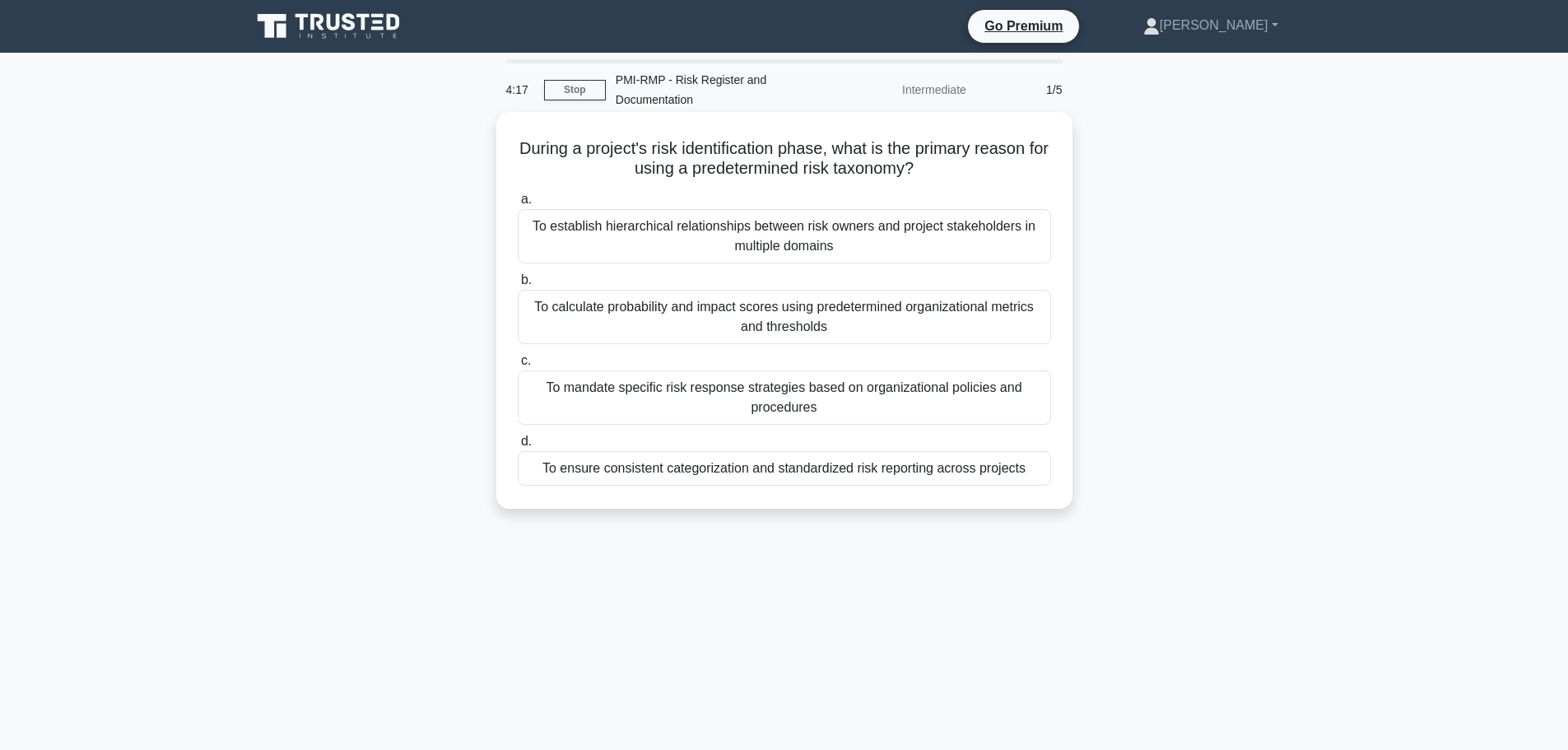
click at [756, 318] on div "To calculate probability and impact scores using predetermined organizational m…" at bounding box center [784, 317] width 534 height 54
click at [518, 286] on input "b. To calculate probability and impact scores using predetermined organizationa…" at bounding box center [518, 280] width 0 height 10
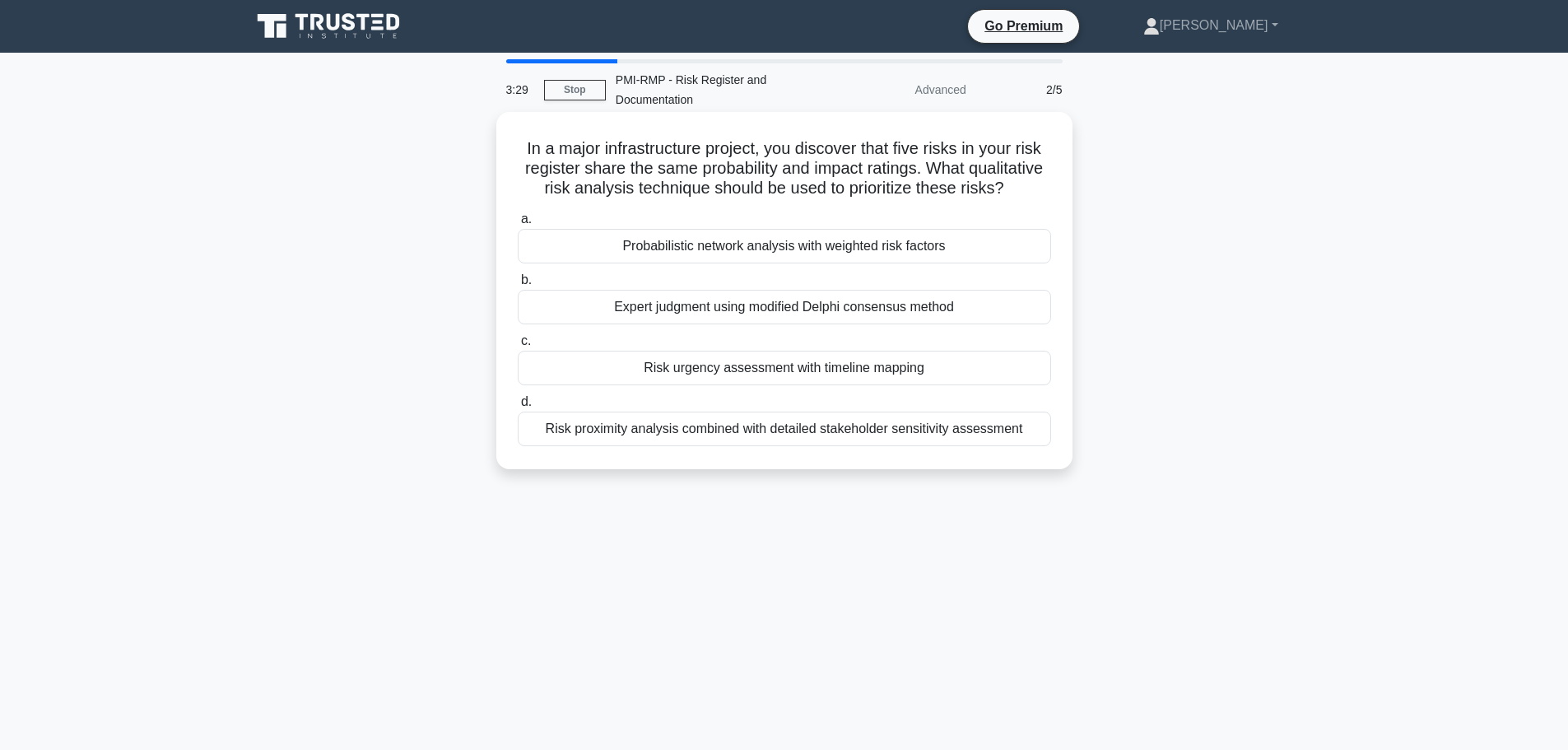
click at [832, 427] on div "Risk proximity analysis combined with detailed stakeholder sensitivity assessme…" at bounding box center [784, 429] width 534 height 34
click at [518, 408] on input "d. Risk proximity analysis combined with detailed stakeholder sensitivity asses…" at bounding box center [518, 402] width 0 height 10
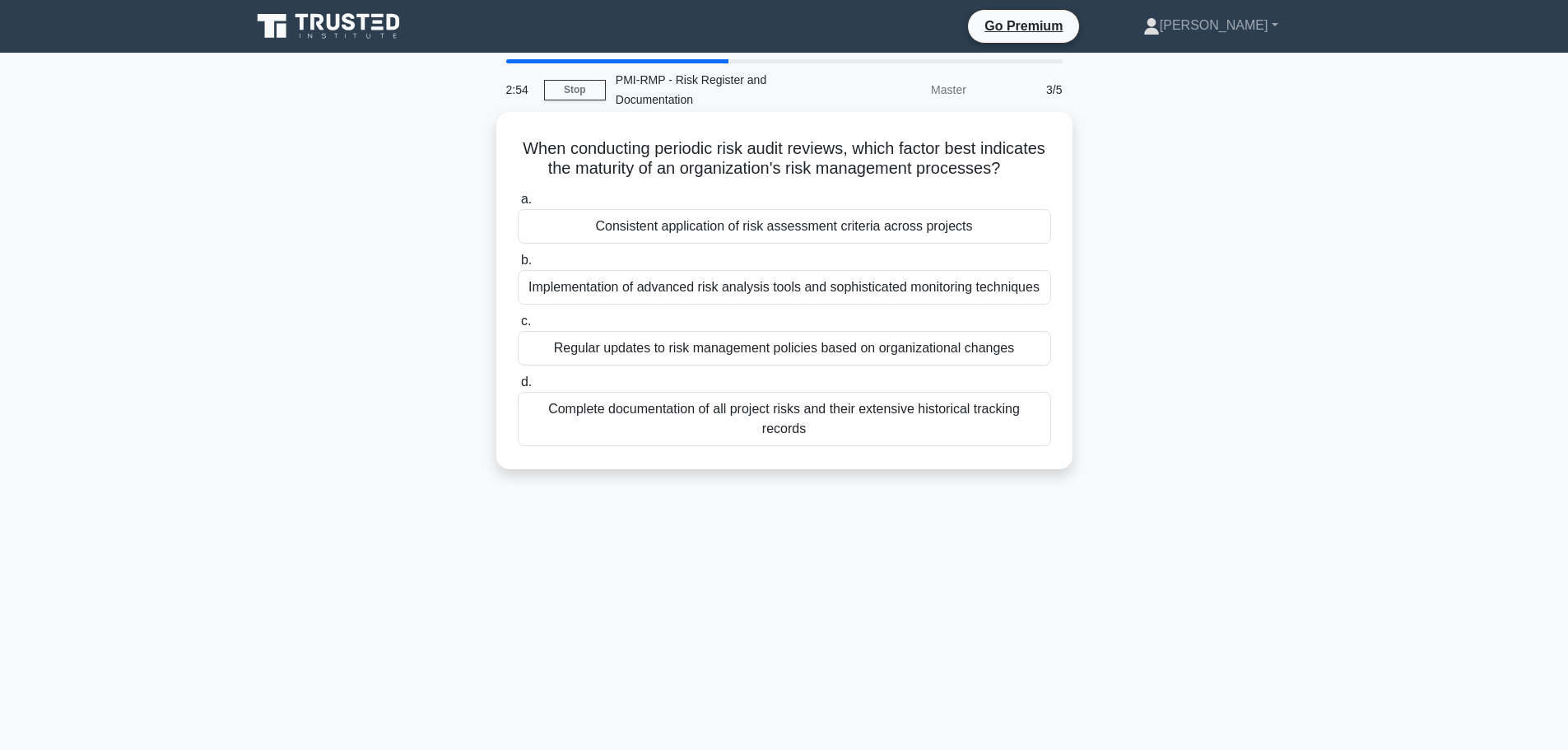
click at [781, 433] on div "Complete documentation of all project risks and their extensive historical trac…" at bounding box center [784, 419] width 534 height 54
click at [518, 388] on input "d. Complete documentation of all project risks and their extensive historical t…" at bounding box center [518, 382] width 0 height 10
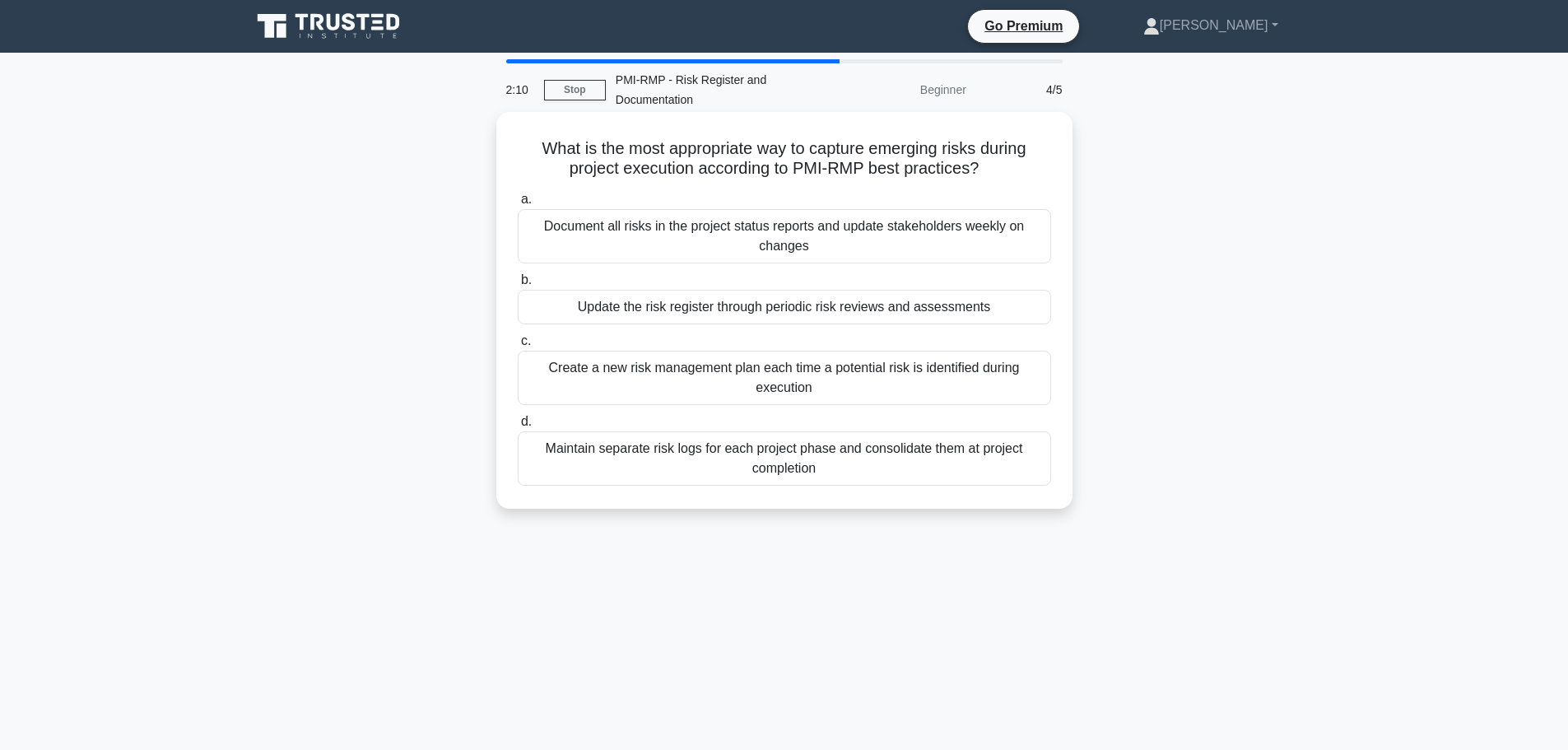
click at [856, 239] on div "Document all risks in the project status reports and update stakeholders weekly…" at bounding box center [784, 236] width 534 height 54
click at [518, 205] on input "a. Document all risks in the project status reports and update stakeholders wee…" at bounding box center [518, 199] width 0 height 10
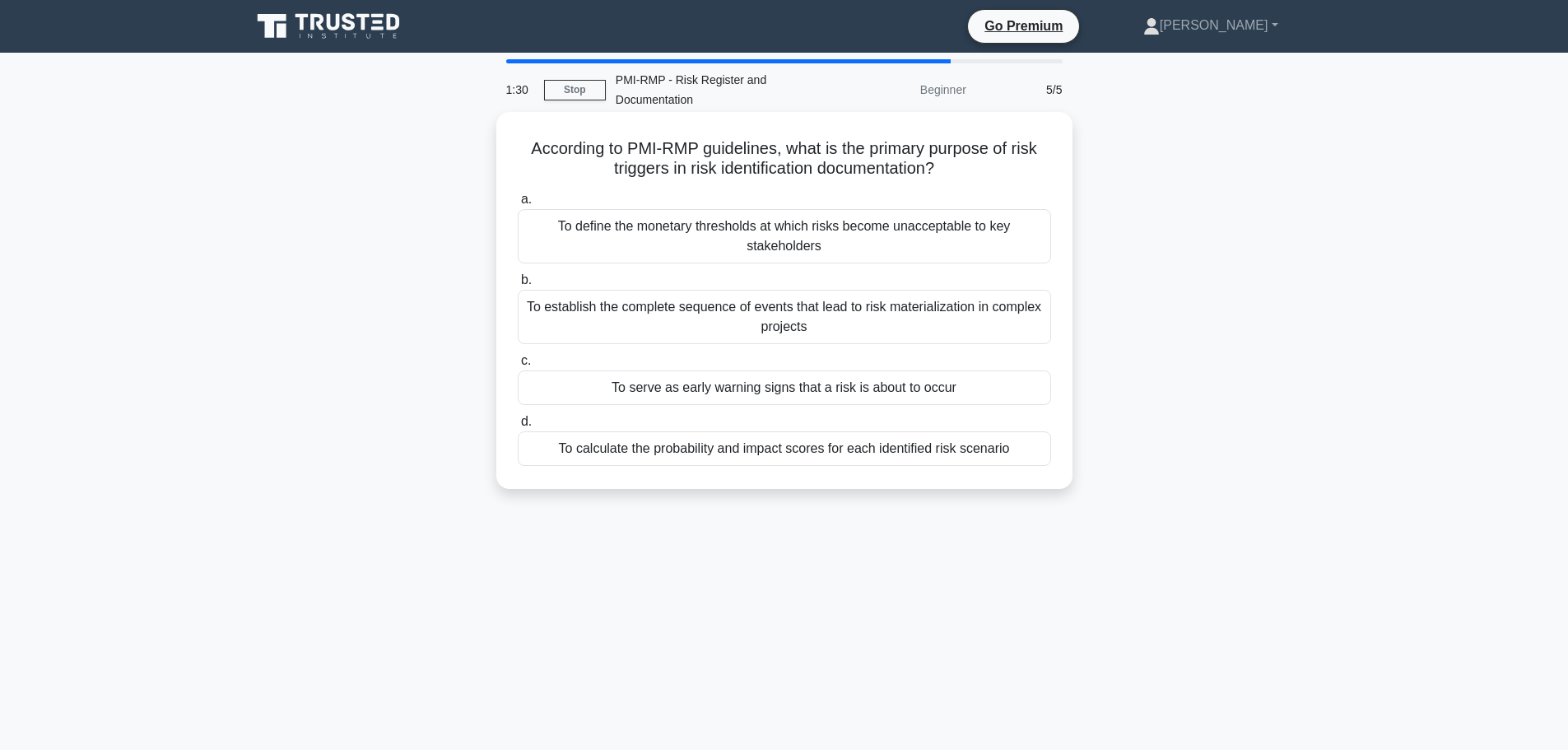
click at [804, 314] on div "To establish the complete sequence of events that lead to risk materialization …" at bounding box center [784, 317] width 534 height 54
click at [518, 286] on input "b. To establish the complete sequence of events that lead to risk materializati…" at bounding box center [518, 280] width 0 height 10
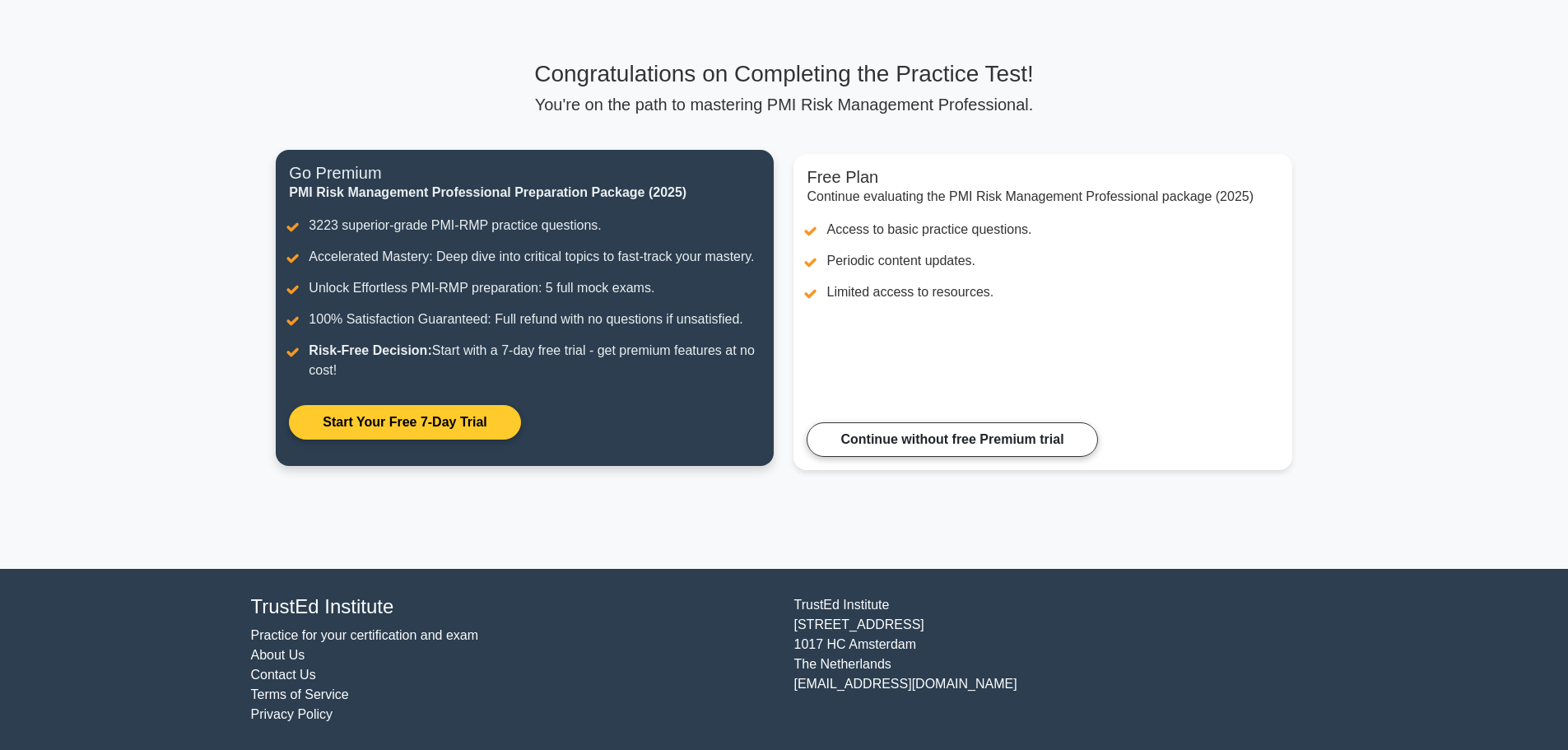
scroll to position [72, 0]
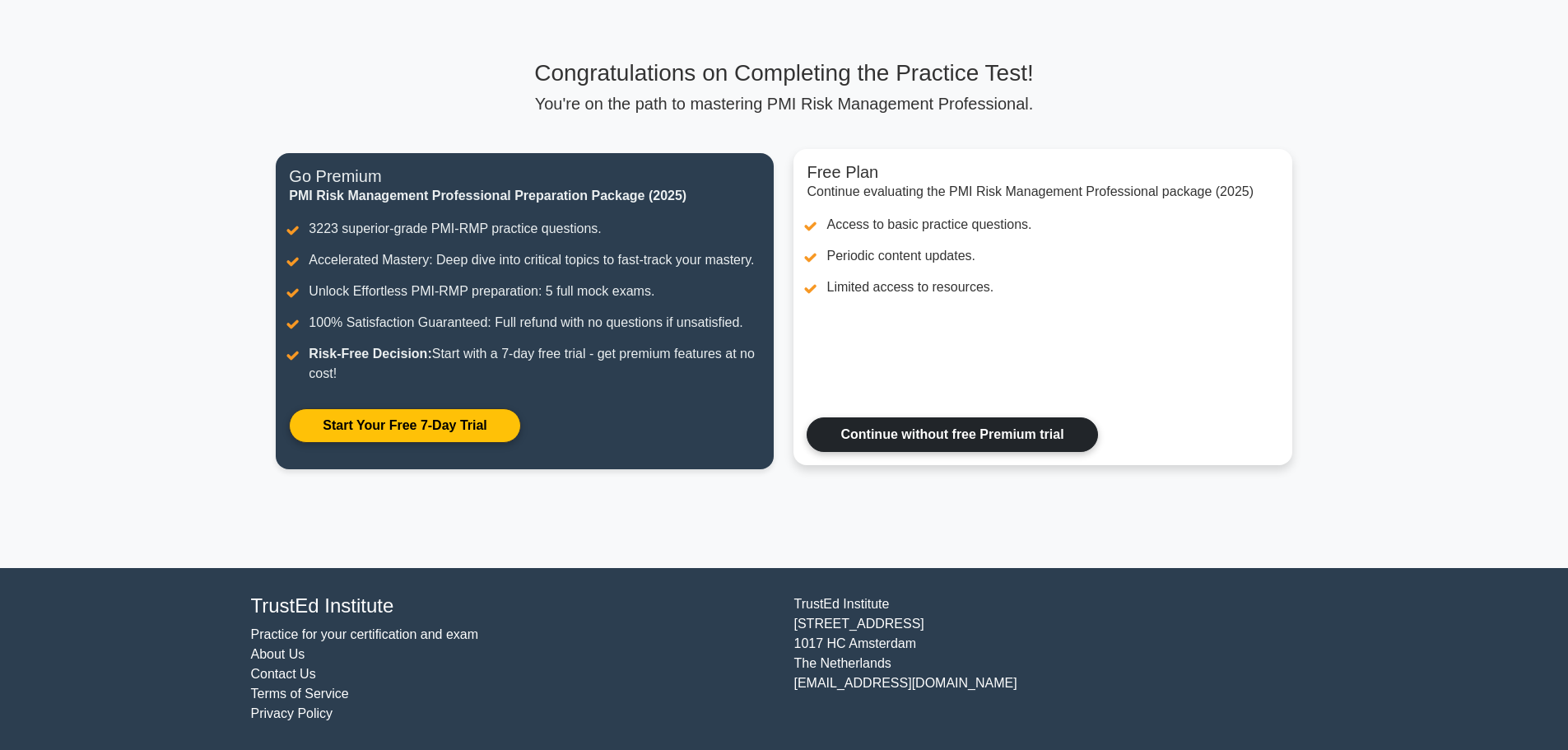
click at [862, 437] on link "Continue without free Premium trial" at bounding box center [952, 434] width 291 height 34
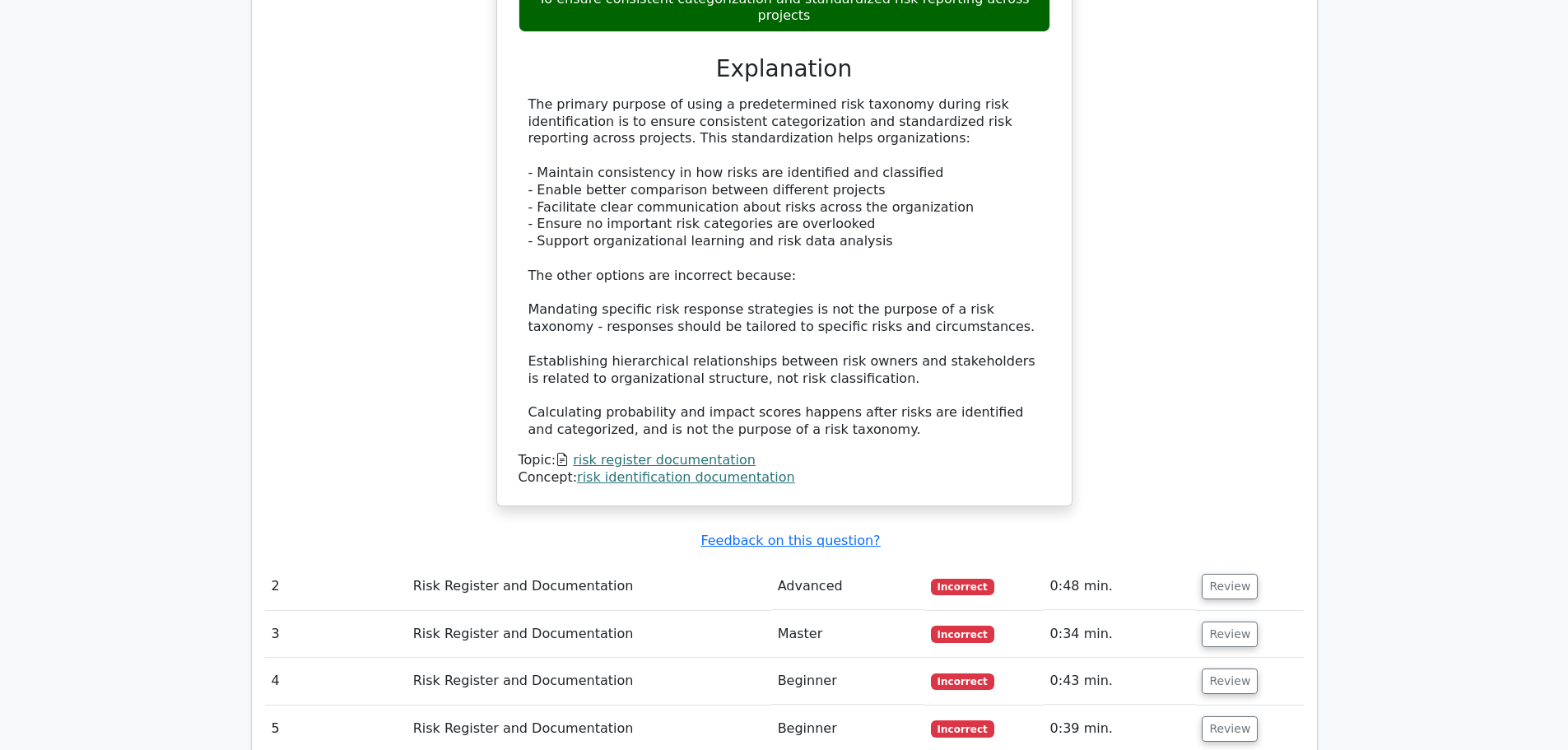
scroll to position [1695, 0]
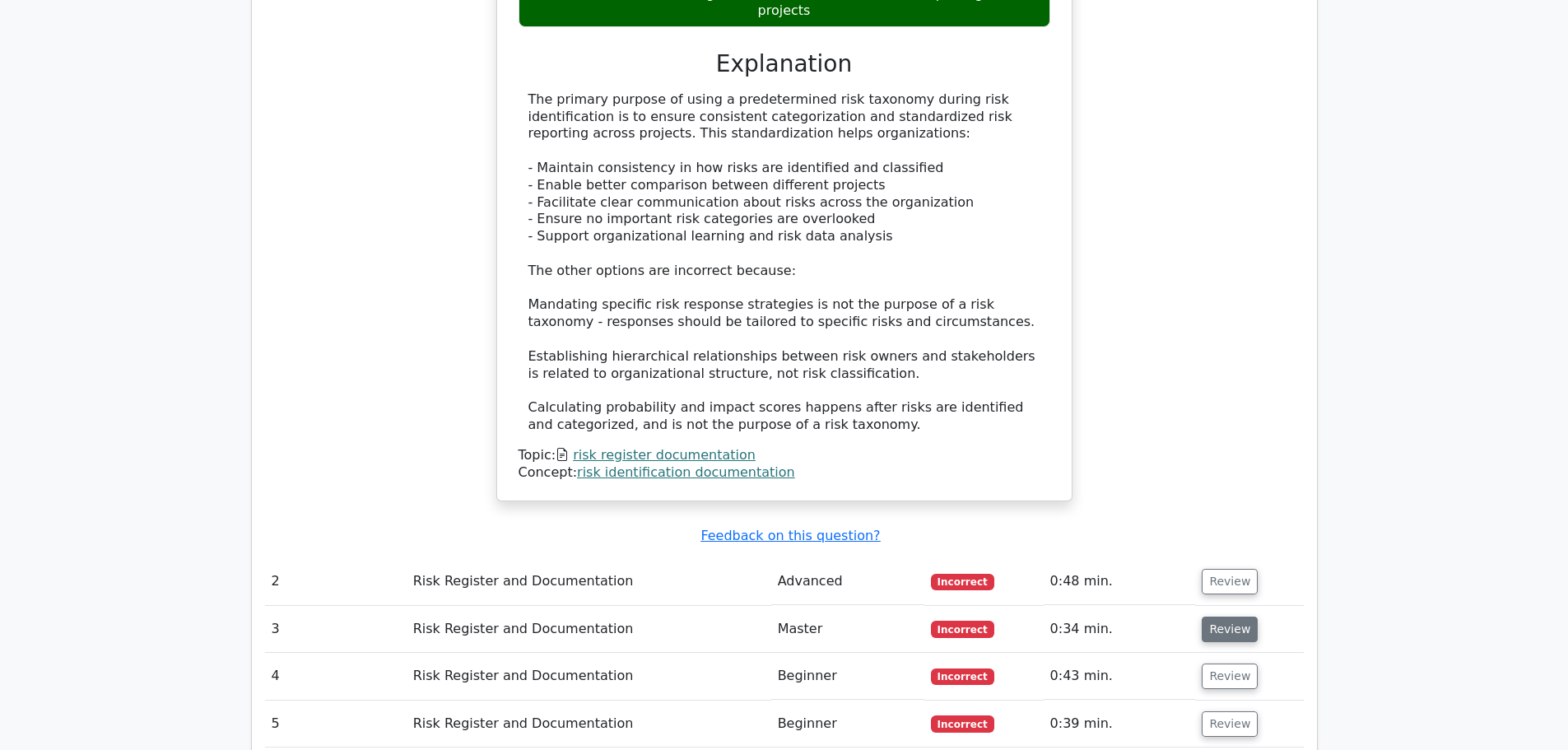
click at [1206, 616] on button "Review" at bounding box center [1229, 629] width 56 height 26
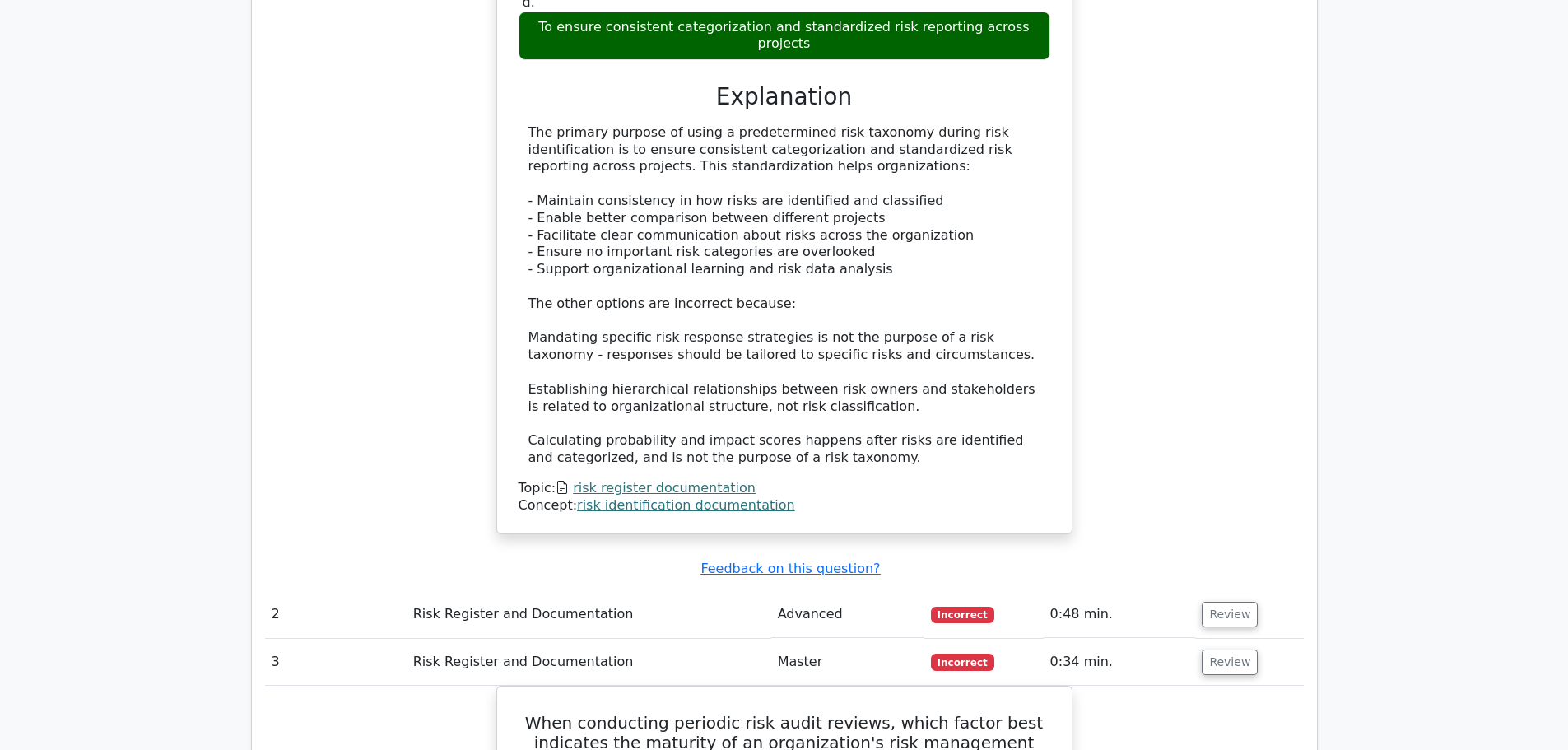
scroll to position [1675, 0]
